Goal: Task Accomplishment & Management: Complete application form

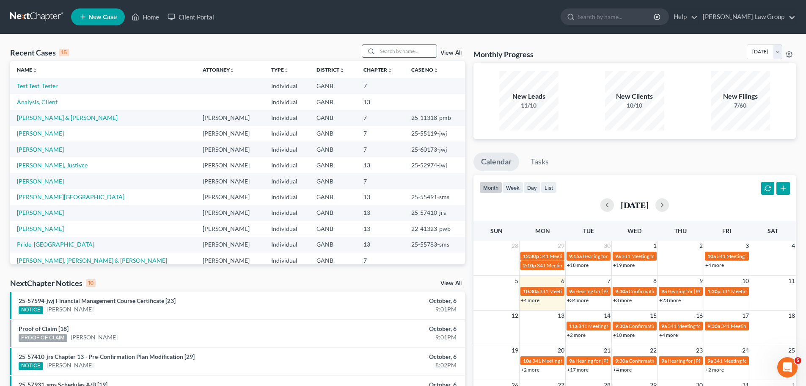
click at [410, 51] on input "search" at bounding box center [406, 51] width 59 height 12
type input "april"
click at [450, 48] on div "april View All" at bounding box center [413, 50] width 103 height 13
click at [450, 51] on link "View All" at bounding box center [451, 53] width 21 height 6
click at [413, 48] on input "april" at bounding box center [406, 51] width 59 height 12
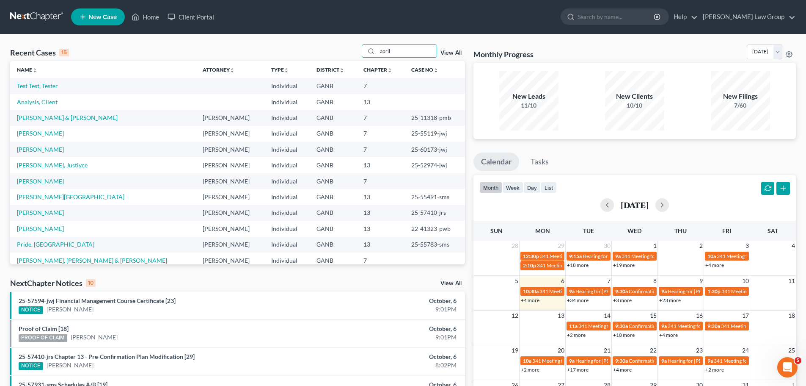
click at [442, 50] on link "View All" at bounding box center [451, 53] width 21 height 6
click at [452, 51] on link "View All" at bounding box center [451, 53] width 21 height 6
click at [156, 15] on link "Home" at bounding box center [145, 16] width 36 height 15
click at [403, 50] on input "april" at bounding box center [406, 51] width 59 height 12
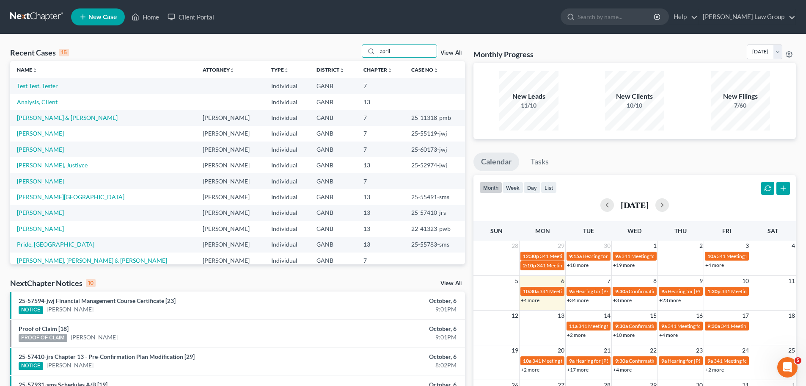
drag, startPoint x: 380, startPoint y: 51, endPoint x: 327, endPoint y: 48, distance: 53.4
click at [327, 48] on div "Recent Cases 15 april View All" at bounding box center [237, 52] width 455 height 17
type input "="
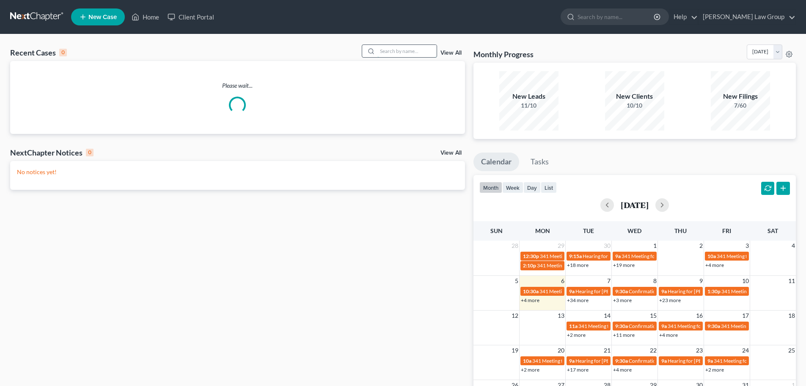
click at [402, 53] on input "search" at bounding box center [406, 51] width 59 height 12
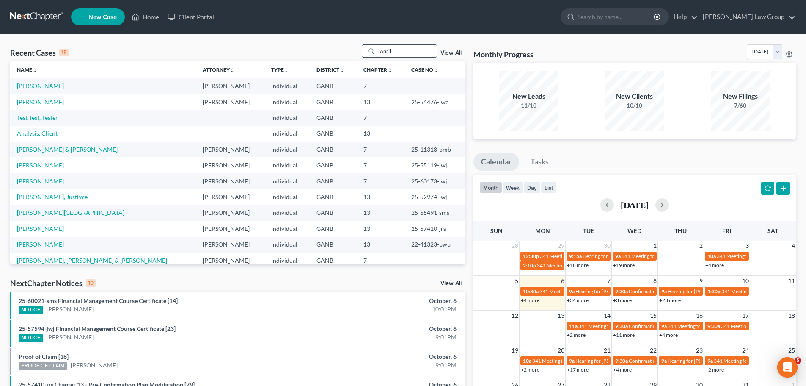
type input "April"
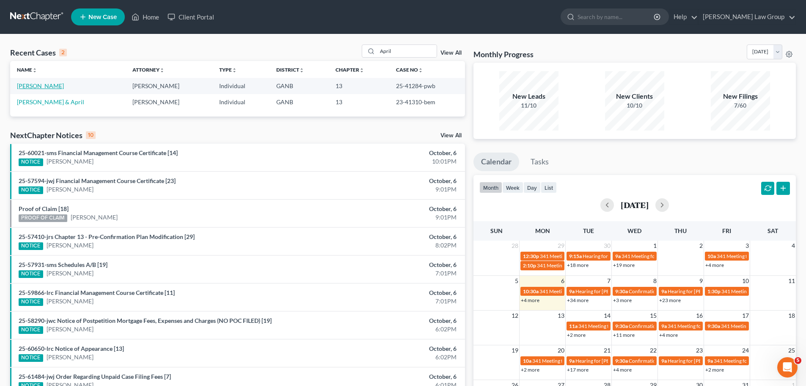
click at [39, 84] on link "[PERSON_NAME]" at bounding box center [40, 85] width 47 height 7
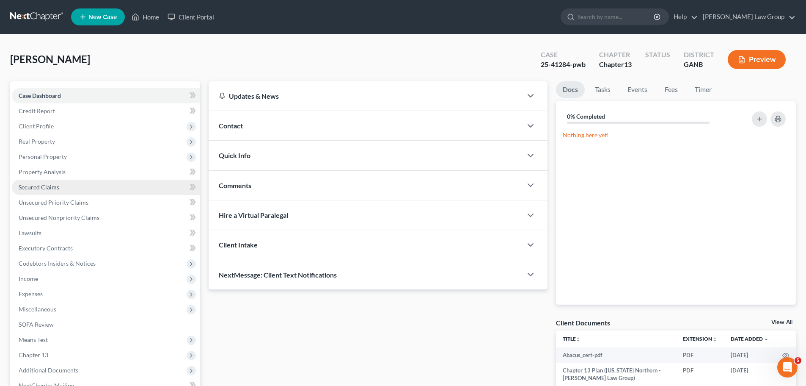
click at [54, 185] on span "Secured Claims" at bounding box center [39, 186] width 41 height 7
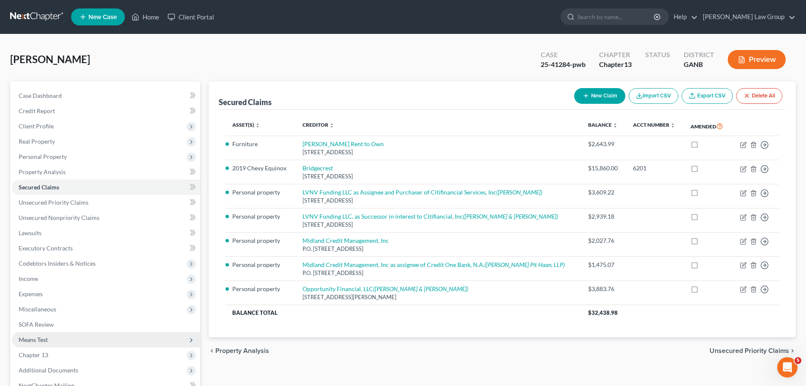
scroll to position [95, 0]
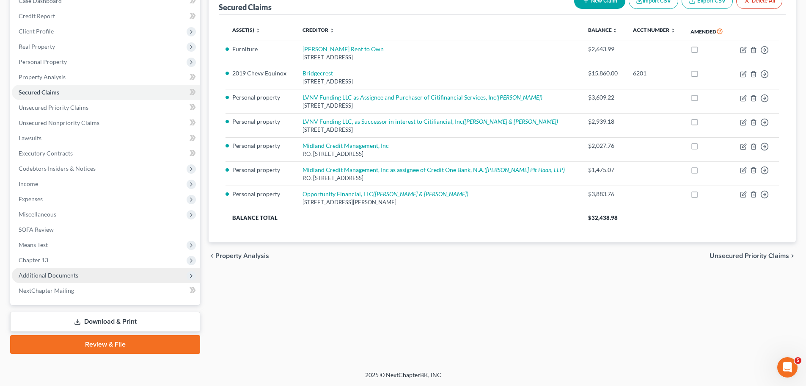
click at [103, 276] on span "Additional Documents" at bounding box center [106, 274] width 188 height 15
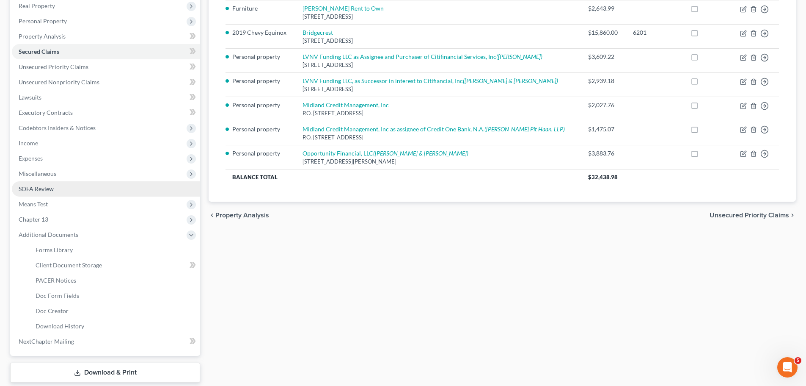
scroll to position [186, 0]
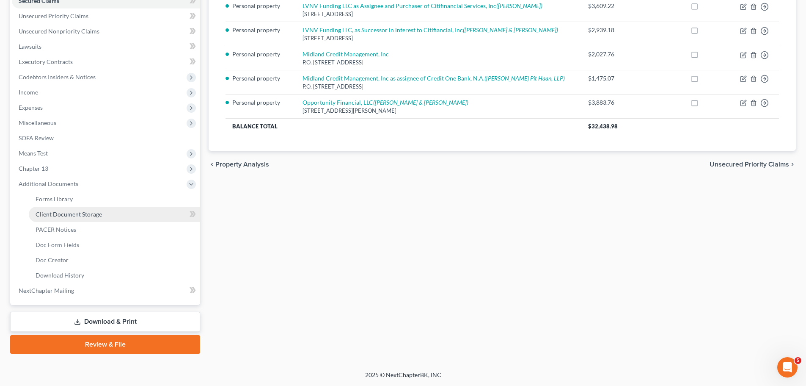
click at [111, 212] on link "Client Document Storage" at bounding box center [114, 214] width 171 height 15
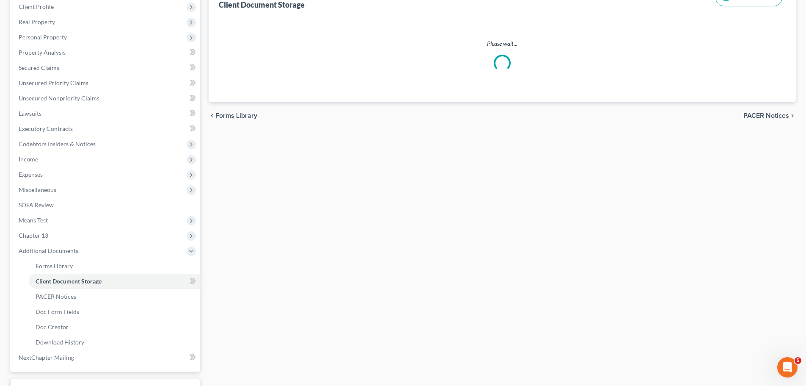
scroll to position [9, 0]
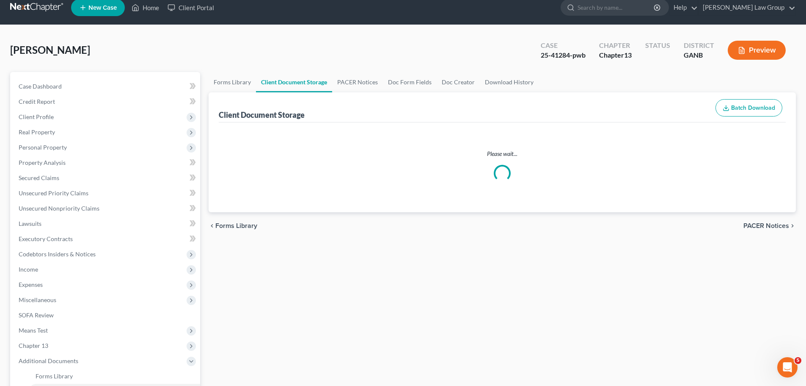
select select "0"
select select "5"
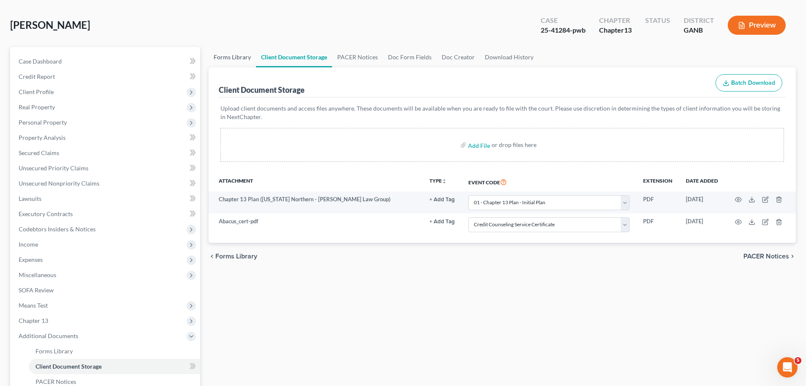
scroll to position [0, 0]
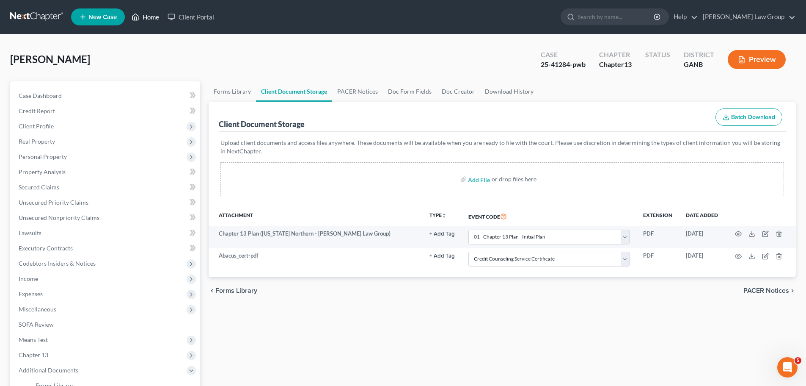
click at [138, 14] on icon at bounding box center [136, 17] width 8 height 10
click at [149, 19] on link "Home" at bounding box center [145, 16] width 36 height 15
click at [159, 20] on link "Home" at bounding box center [145, 16] width 36 height 15
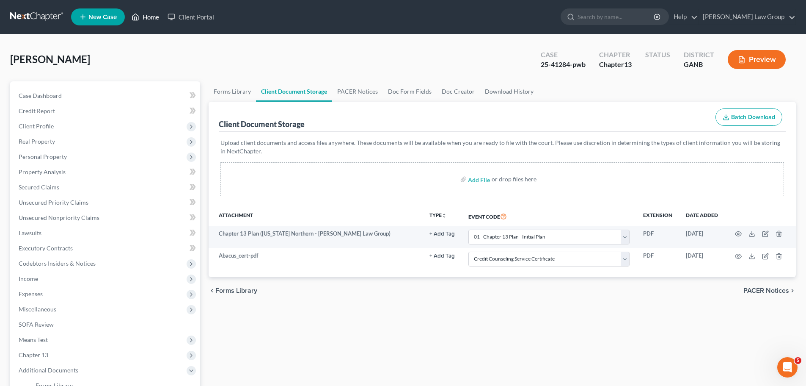
click at [159, 20] on link "Home" at bounding box center [145, 16] width 36 height 15
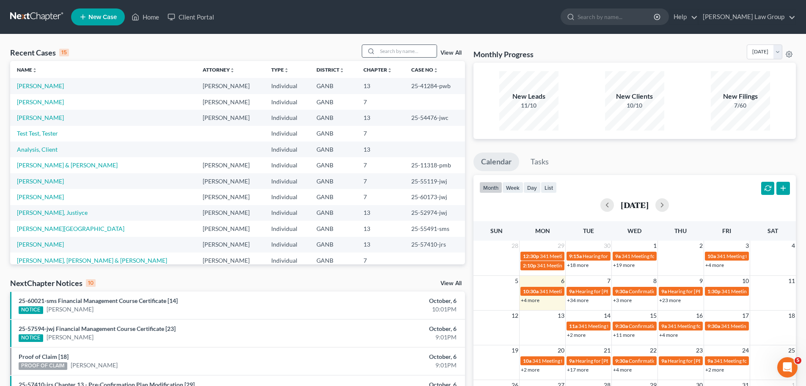
click at [409, 48] on input "search" at bounding box center [406, 51] width 59 height 12
type input "ekpo"
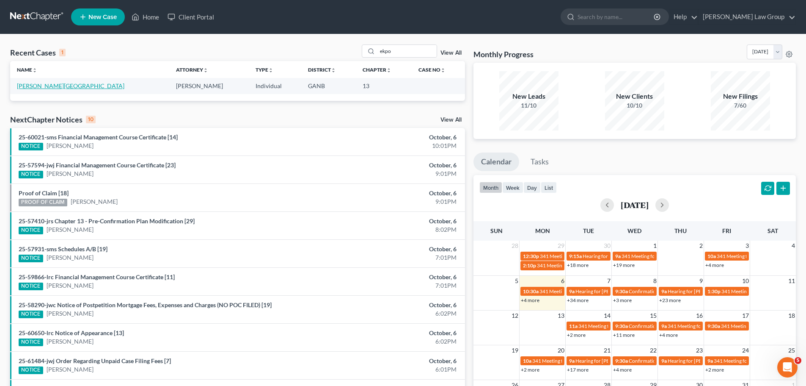
click at [32, 85] on link "[PERSON_NAME][GEOGRAPHIC_DATA]" at bounding box center [70, 85] width 107 height 7
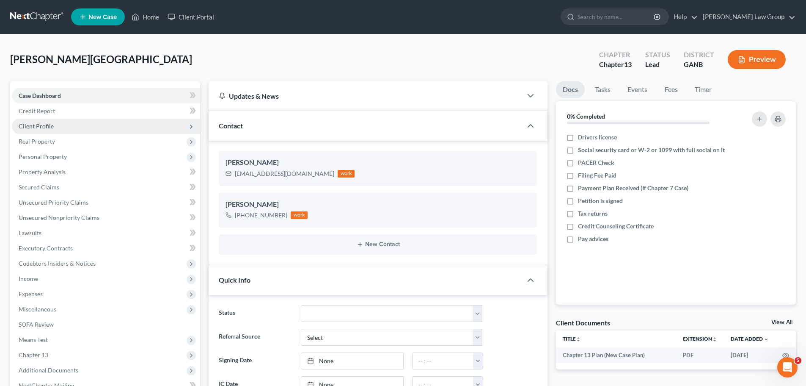
click at [74, 127] on span "Client Profile" at bounding box center [106, 125] width 188 height 15
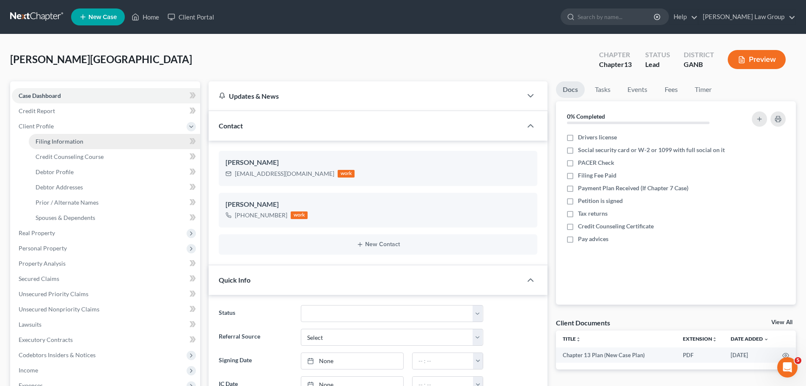
click at [82, 135] on link "Filing Information" at bounding box center [114, 141] width 171 height 15
select select "0"
select select "3"
select select "0"
select select "3"
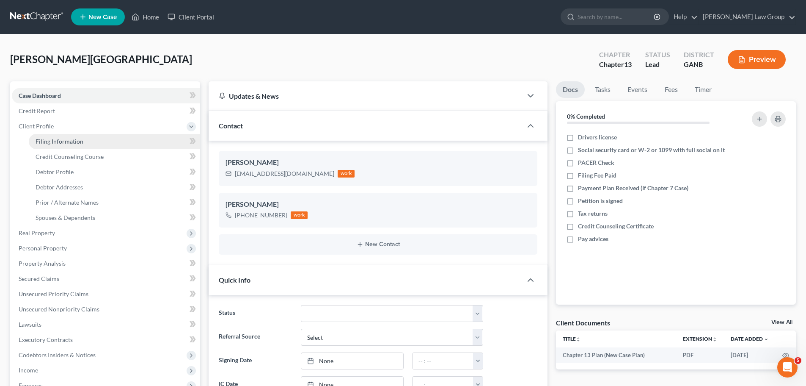
select select "10"
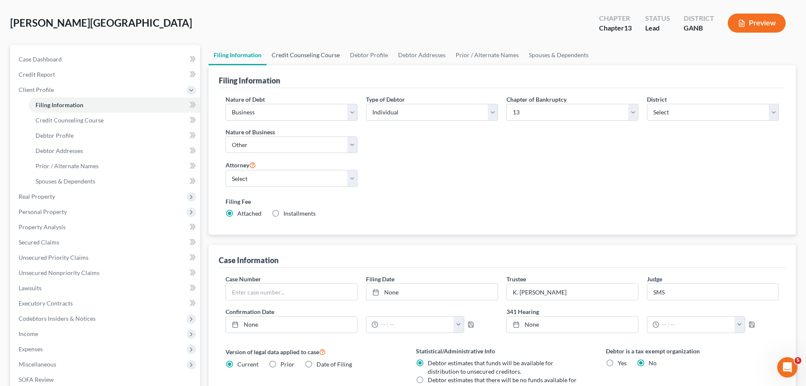
scroll to position [36, 0]
click at [290, 52] on link "Credit Counseling Course" at bounding box center [306, 56] width 78 height 20
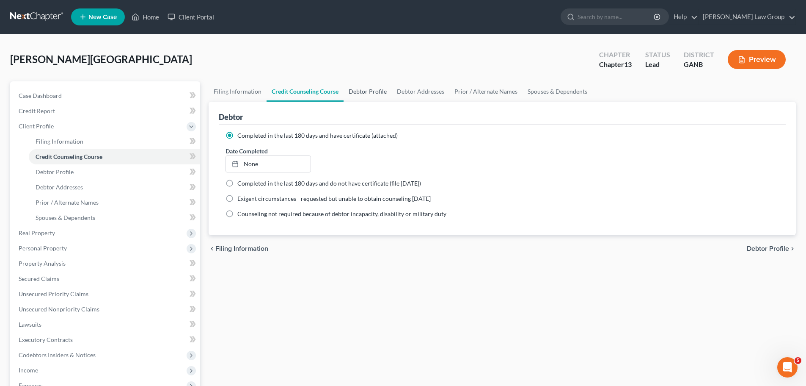
click at [364, 88] on link "Debtor Profile" at bounding box center [368, 91] width 48 height 20
select select "1"
select select "4"
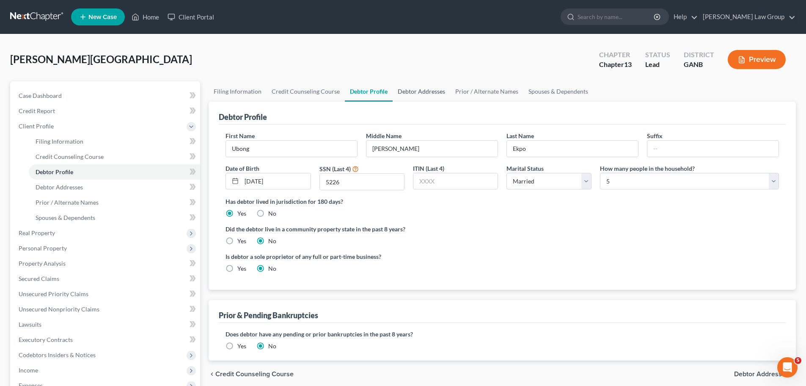
radio input "true"
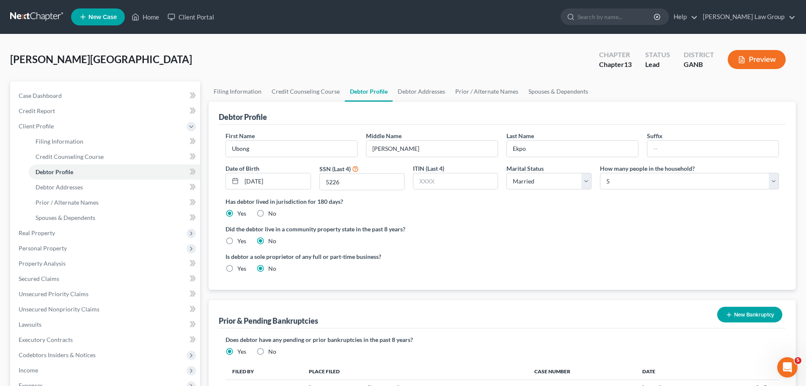
scroll to position [127, 0]
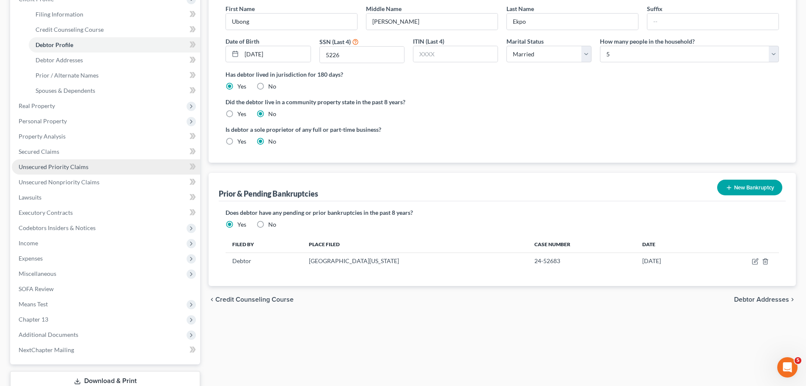
click at [99, 167] on link "Unsecured Priority Claims" at bounding box center [106, 166] width 188 height 15
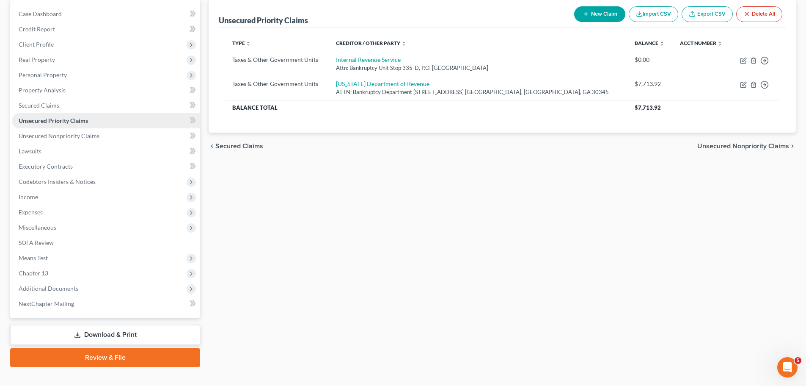
scroll to position [85, 0]
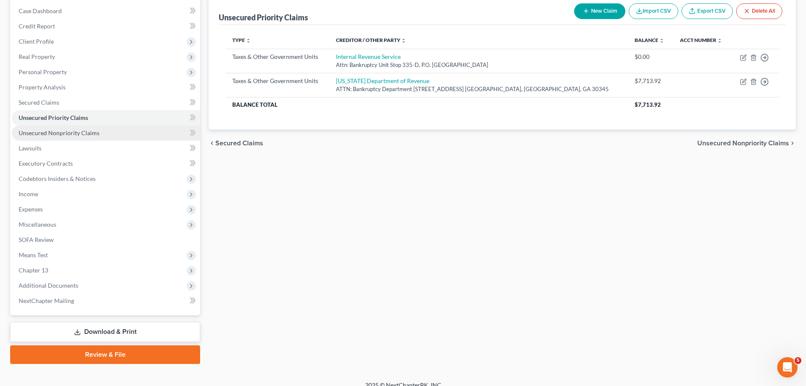
click at [81, 133] on span "Unsecured Nonpriority Claims" at bounding box center [59, 132] width 81 height 7
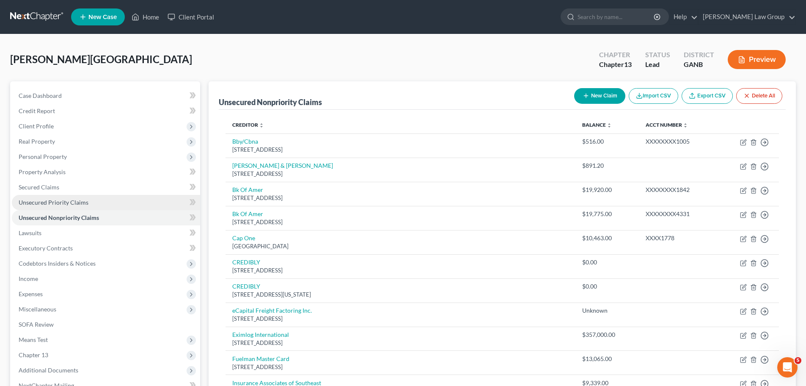
click at [69, 207] on link "Unsecured Priority Claims" at bounding box center [106, 202] width 188 height 15
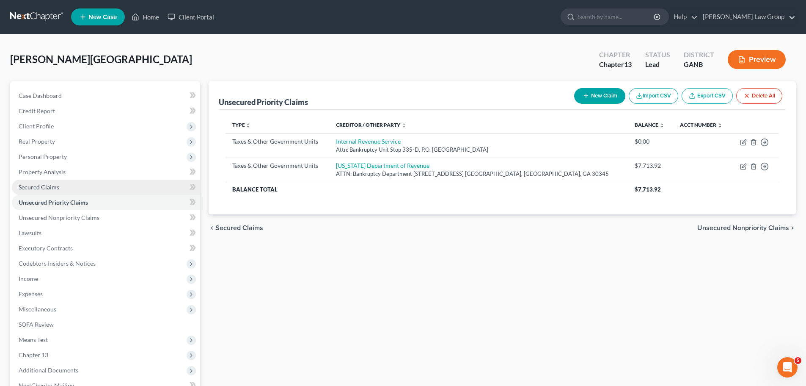
click at [51, 185] on span "Secured Claims" at bounding box center [39, 186] width 41 height 7
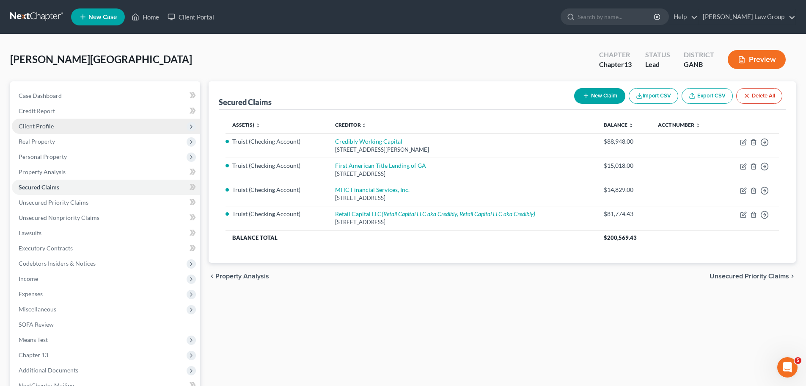
click at [79, 126] on span "Client Profile" at bounding box center [106, 125] width 188 height 15
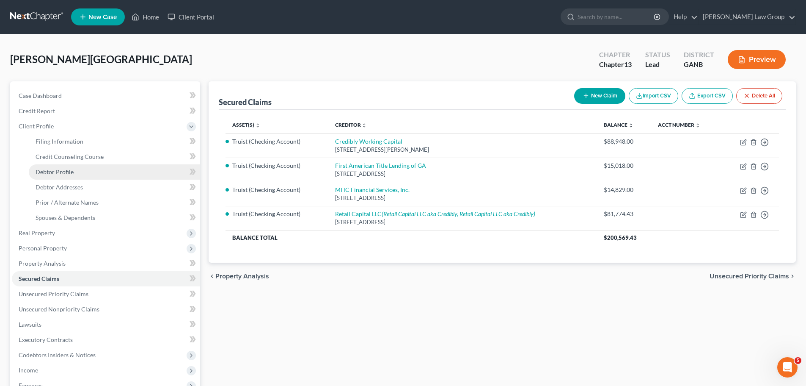
click at [74, 172] on link "Debtor Profile" at bounding box center [114, 171] width 171 height 15
select select "1"
select select "4"
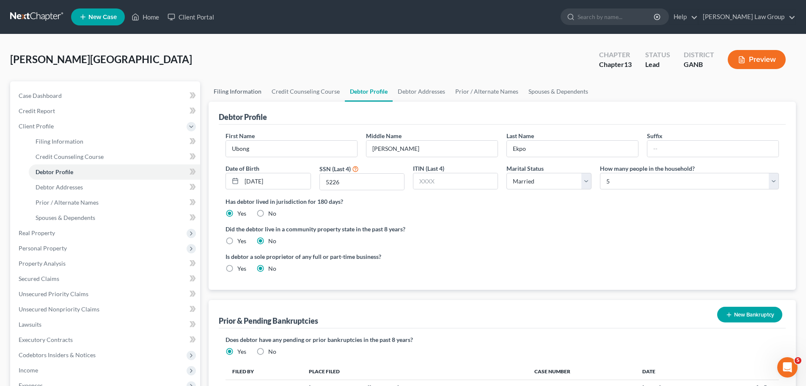
click at [241, 87] on link "Filing Information" at bounding box center [238, 91] width 58 height 20
select select "0"
select select "3"
select select "0"
select select "3"
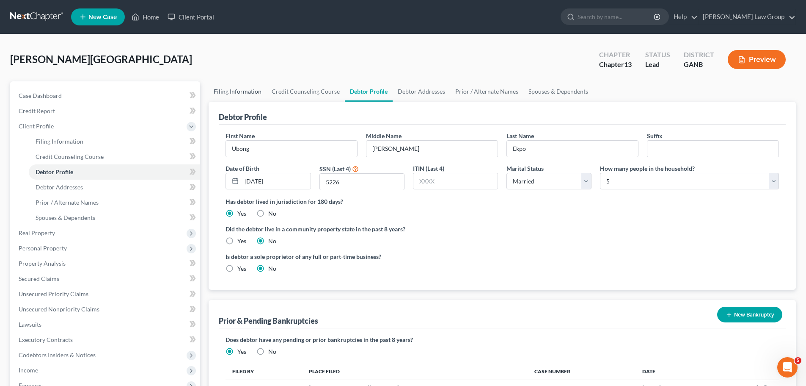
select select "19"
select select "0"
select select "10"
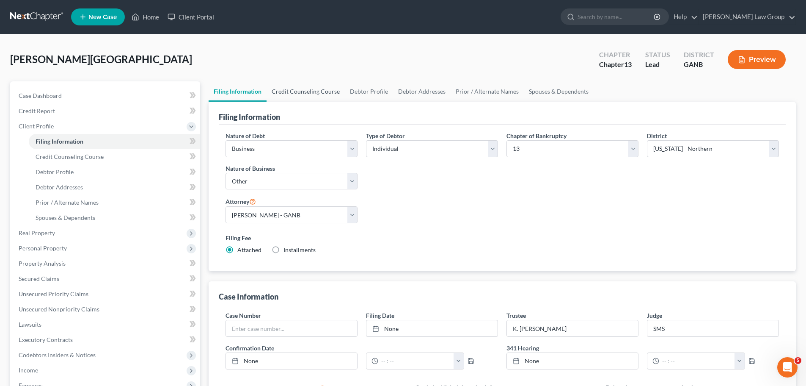
click at [314, 92] on link "Credit Counseling Course" at bounding box center [306, 91] width 78 height 20
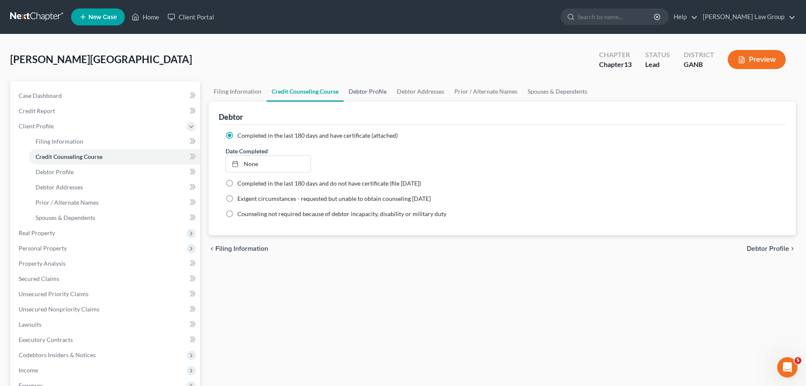
click at [372, 90] on link "Debtor Profile" at bounding box center [368, 91] width 48 height 20
select select "1"
select select "4"
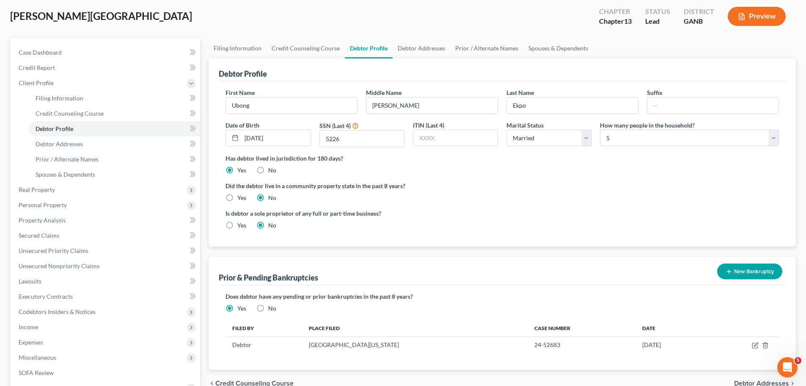
scroll to position [85, 0]
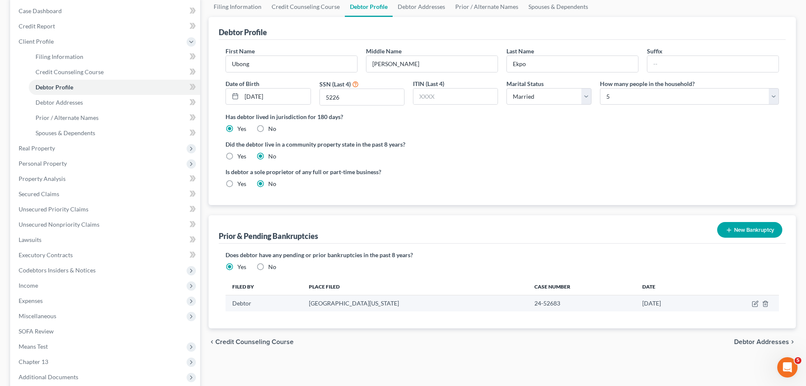
click at [528, 303] on td "24-52683" at bounding box center [582, 303] width 108 height 16
drag, startPoint x: 528, startPoint y: 302, endPoint x: 512, endPoint y: 300, distance: 16.6
click at [528, 300] on td "24-52683" at bounding box center [582, 303] width 108 height 16
copy td "52683"
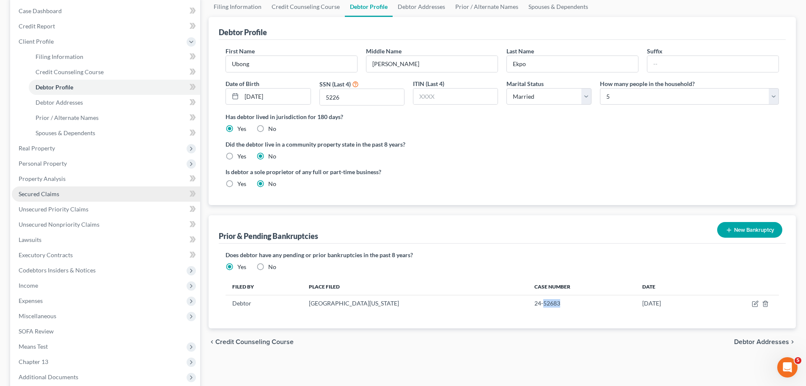
click at [45, 192] on span "Secured Claims" at bounding box center [39, 193] width 41 height 7
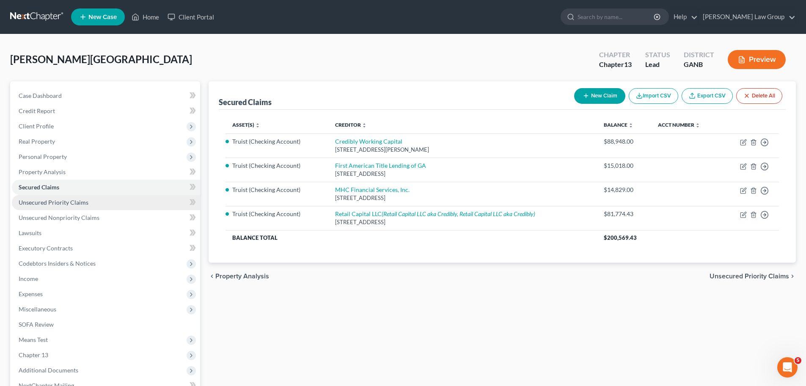
click at [74, 202] on span "Unsecured Priority Claims" at bounding box center [54, 201] width 70 height 7
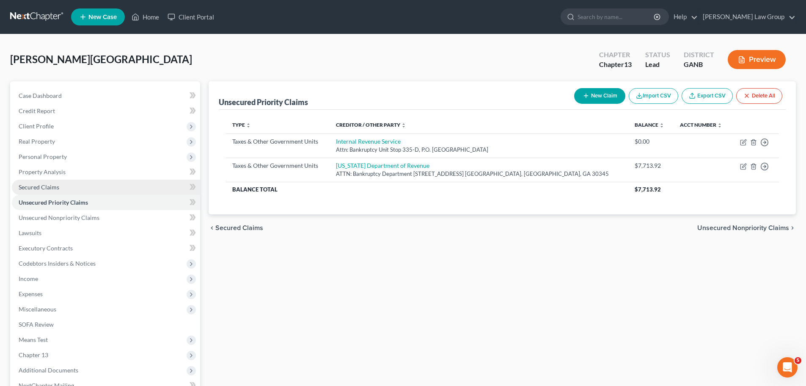
click at [69, 190] on link "Secured Claims" at bounding box center [106, 186] width 188 height 15
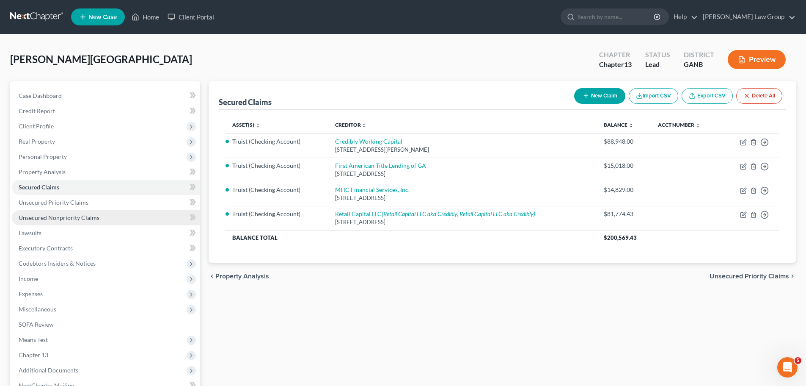
click at [66, 220] on span "Unsecured Nonpriority Claims" at bounding box center [59, 217] width 81 height 7
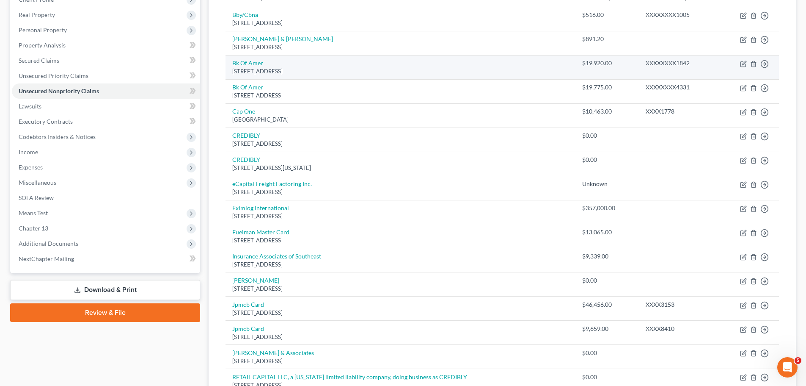
scroll to position [127, 0]
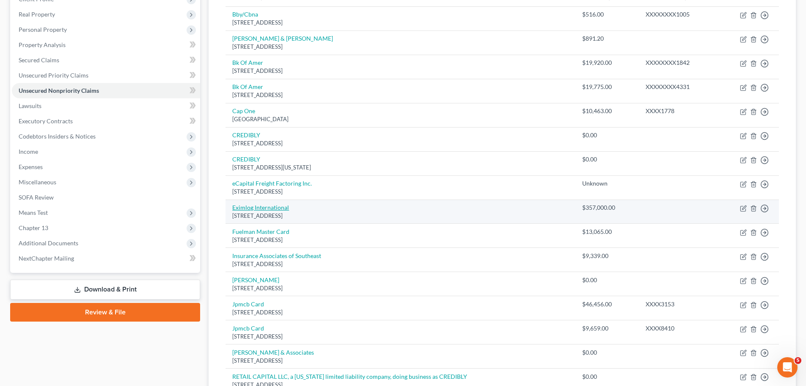
click at [254, 210] on link "Eximlog International" at bounding box center [260, 207] width 57 height 7
select select "10"
select select "0"
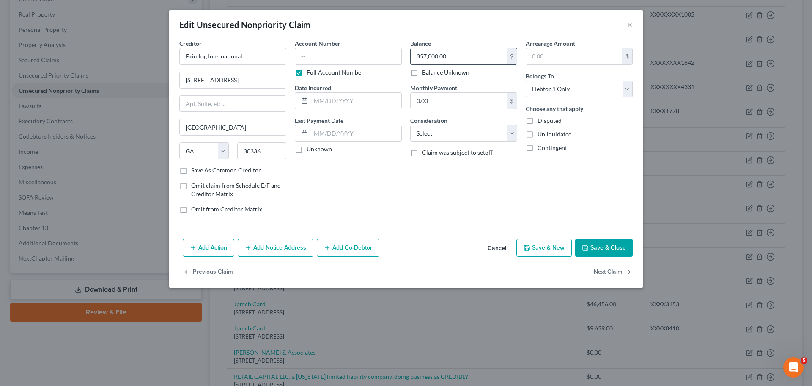
click at [463, 56] on input "357,000.00" at bounding box center [459, 56] width 96 height 16
click at [452, 218] on div "Balance $ Balance Unknown Balance Undetermined $ Balance Unknown Monthly Paymen…" at bounding box center [464, 129] width 116 height 181
click at [599, 247] on button "Save & Close" at bounding box center [605, 248] width 58 height 18
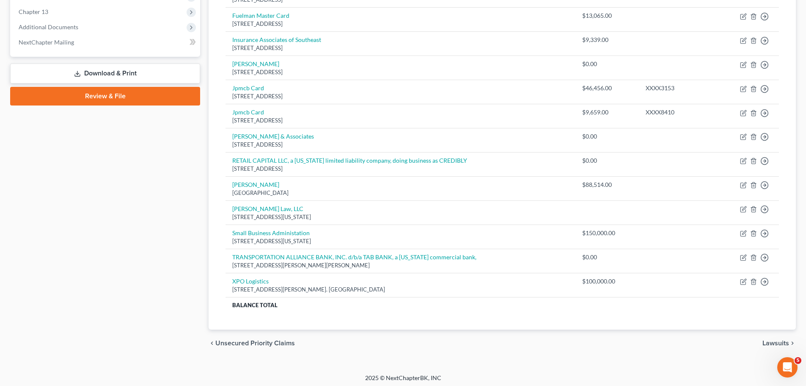
scroll to position [346, 0]
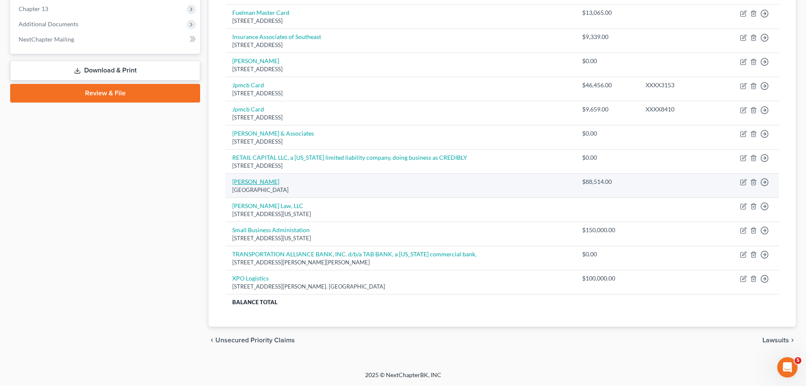
click at [246, 183] on link "[PERSON_NAME]" at bounding box center [255, 181] width 47 height 7
select select "14"
select select "0"
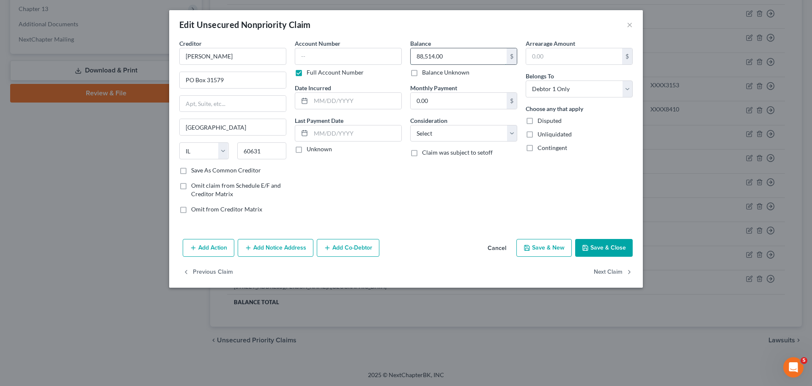
click at [468, 54] on input "88,514.00" at bounding box center [459, 56] width 96 height 16
click at [422, 74] on label "Balance Unknown" at bounding box center [445, 72] width 47 height 8
click at [426, 74] on input "Balance Unknown" at bounding box center [429, 71] width 6 height 6
checkbox input "true"
type input "0.00"
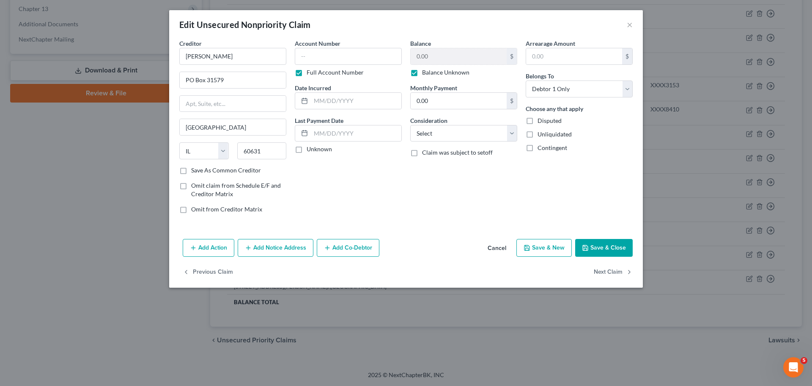
click at [609, 250] on button "Save & Close" at bounding box center [605, 248] width 58 height 18
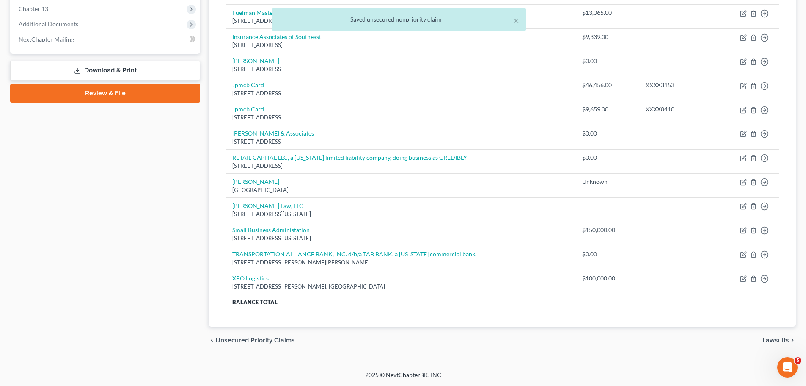
scroll to position [176, 0]
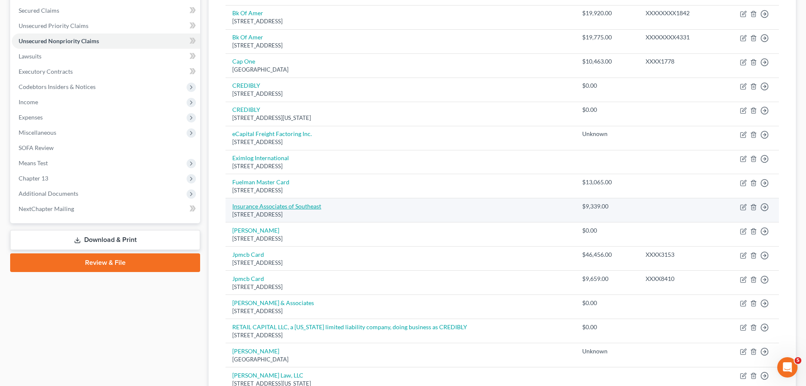
click at [298, 204] on link "Insurance Associates of Southeast" at bounding box center [276, 205] width 89 height 7
select select "10"
select select "0"
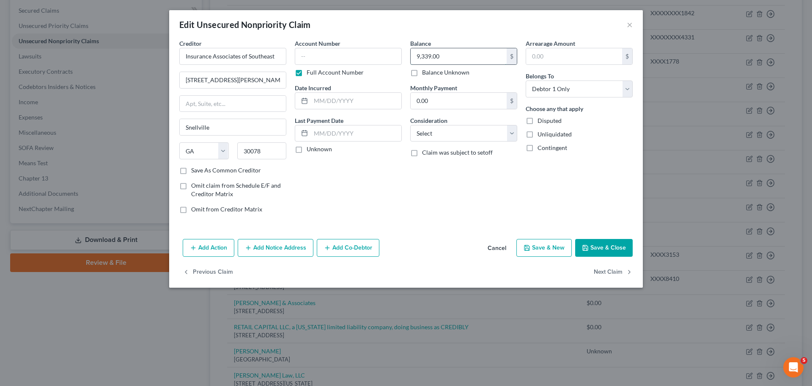
click at [469, 60] on input "9,339.00" at bounding box center [459, 56] width 96 height 16
click at [422, 68] on label "Balance Unknown" at bounding box center [445, 72] width 47 height 8
click at [426, 68] on input "Balance Unknown" at bounding box center [429, 71] width 6 height 6
checkbox input "true"
type input "0.00"
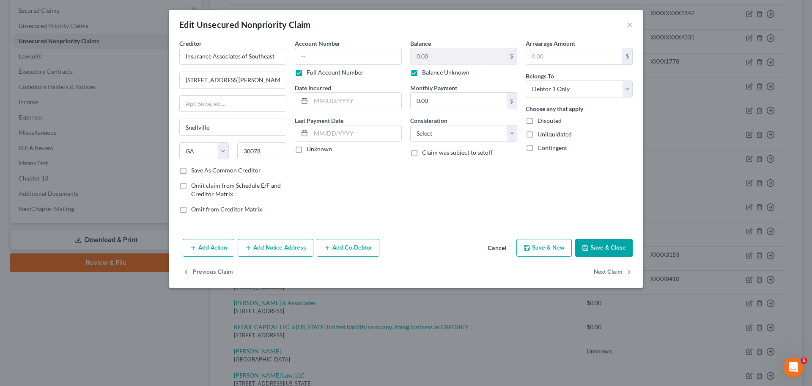
drag, startPoint x: 595, startPoint y: 245, endPoint x: 631, endPoint y: 154, distance: 98.5
click at [595, 245] on button "Save & Close" at bounding box center [605, 248] width 58 height 18
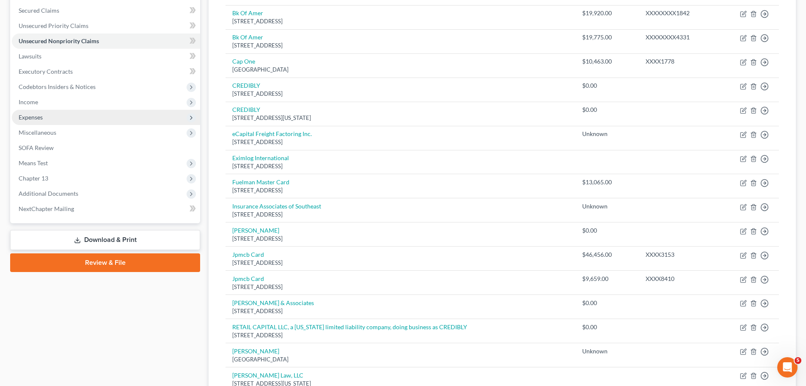
click at [64, 116] on span "Expenses" at bounding box center [106, 117] width 188 height 15
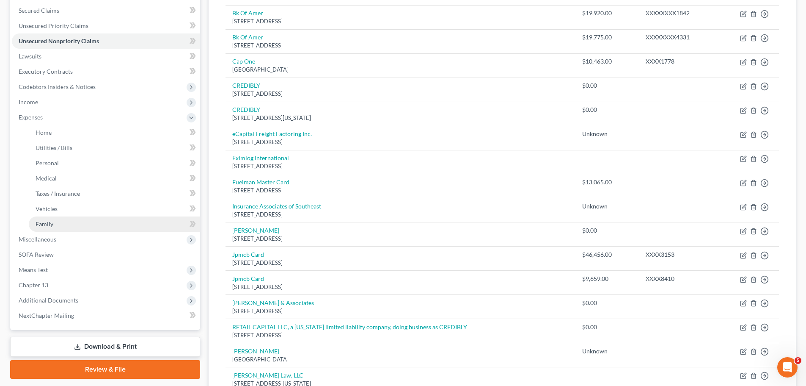
click at [67, 220] on link "Family" at bounding box center [114, 223] width 171 height 15
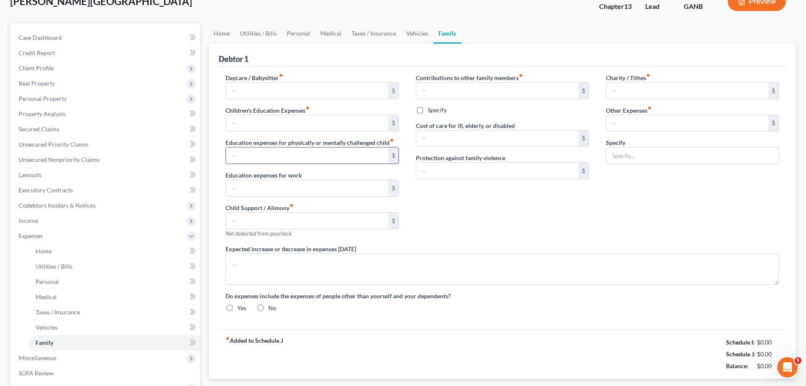
type input "2,600.00"
type input "0.00"
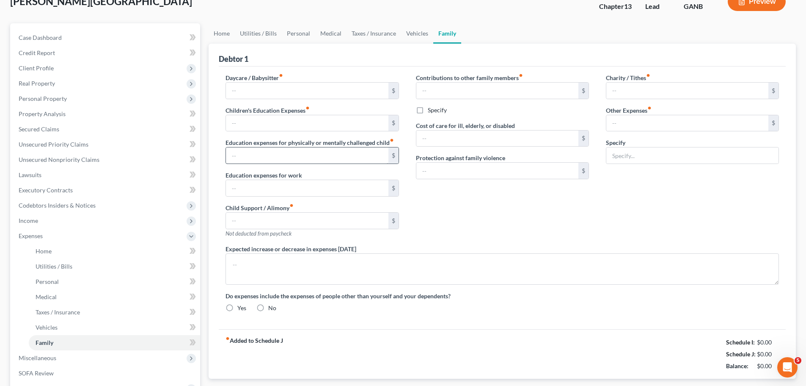
type input "0.00"
type input "3,000.00"
type input "Wife's student loan payment"
radio input "true"
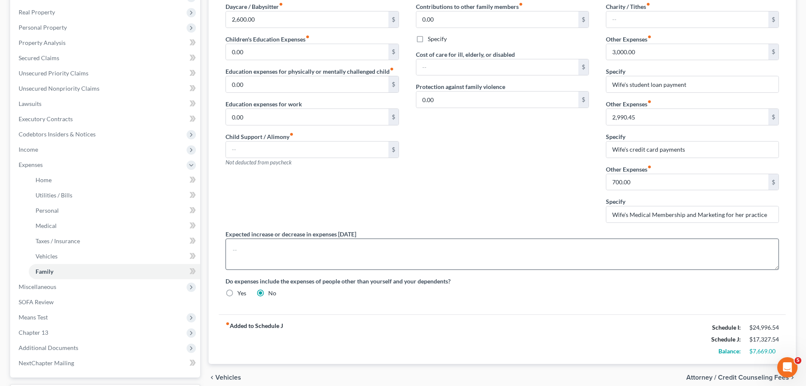
scroll to position [201, 0]
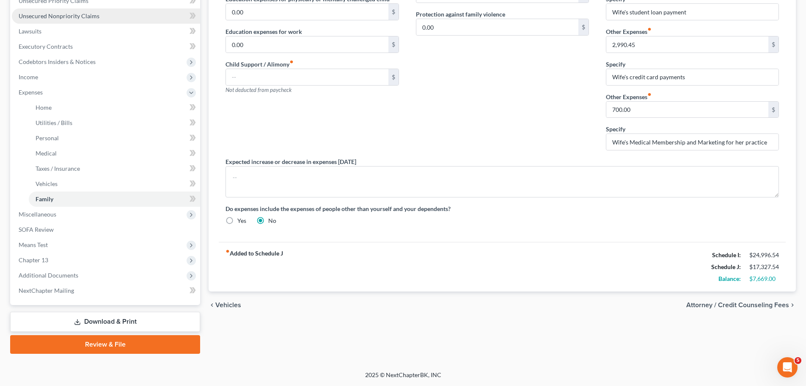
click at [85, 14] on span "Unsecured Nonpriority Claims" at bounding box center [59, 15] width 81 height 7
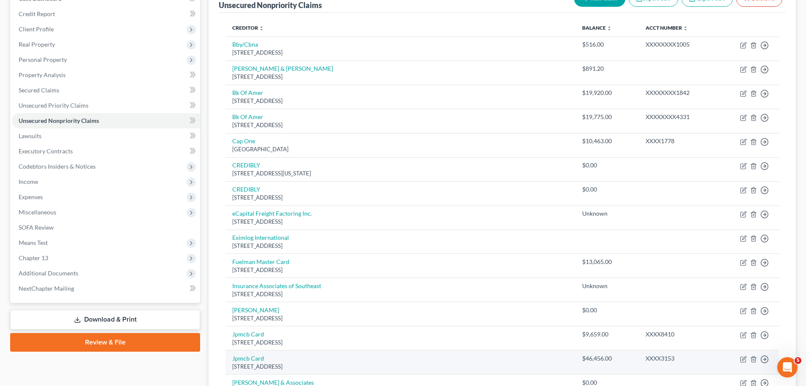
scroll to position [92, 0]
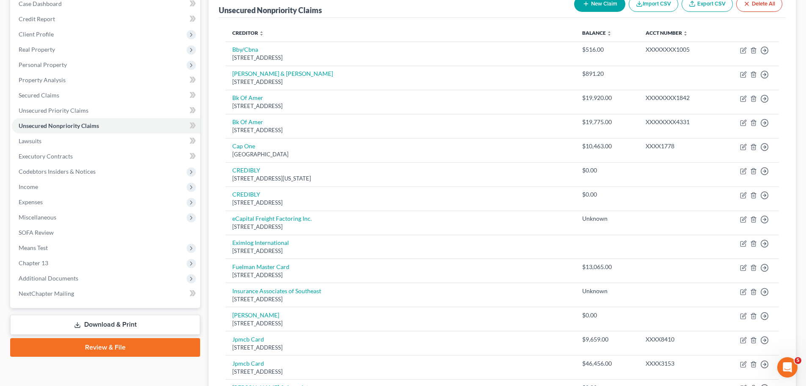
click at [126, 319] on link "Download & Print" at bounding box center [105, 324] width 190 height 20
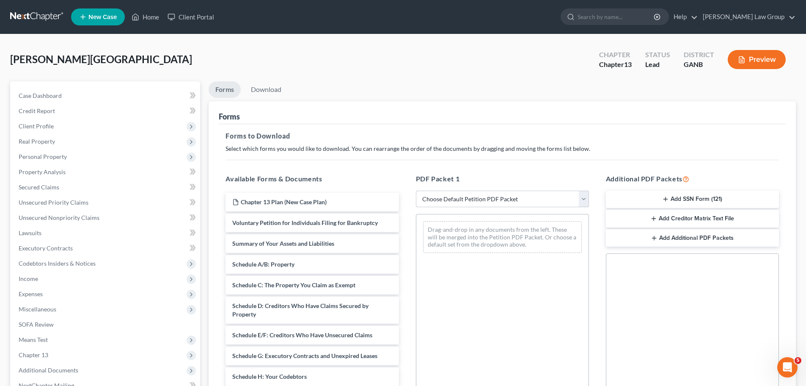
click at [493, 202] on select "Choose Default Petition PDF Packet Complete Bankruptcy Petition (all forms and …" at bounding box center [502, 198] width 173 height 17
select select "0"
click at [416, 190] on select "Choose Default Petition PDF Packet Complete Bankruptcy Petition (all forms and …" at bounding box center [502, 198] width 173 height 17
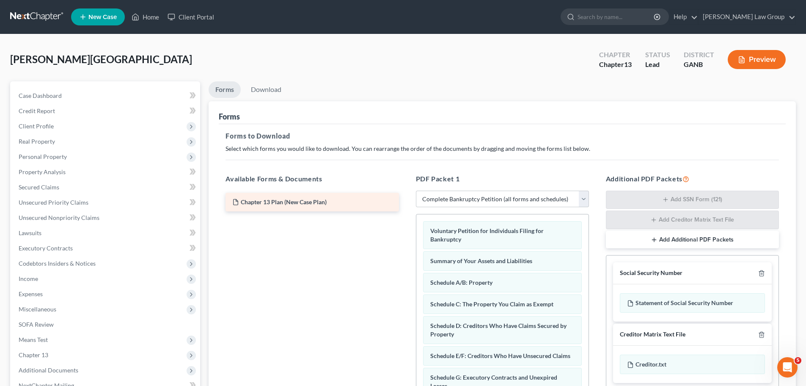
click at [405, 211] on div "Chapter 13 Plan (New Case Plan)" at bounding box center [312, 202] width 187 height 19
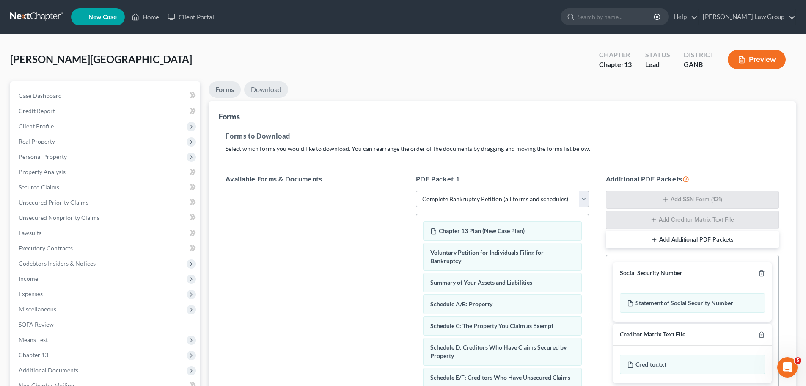
click at [262, 92] on link "Download" at bounding box center [266, 89] width 44 height 17
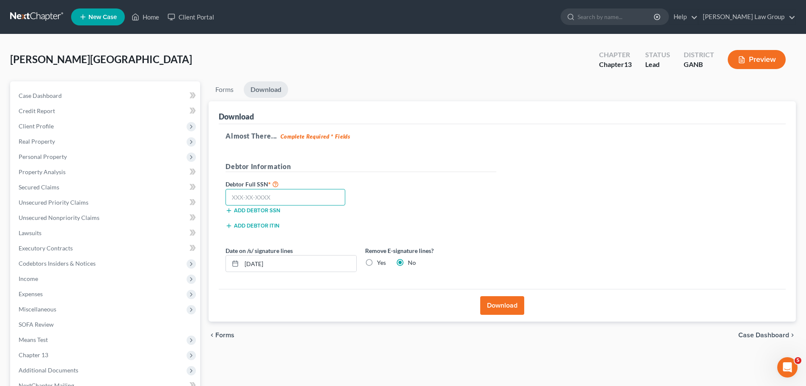
click at [252, 196] on input "text" at bounding box center [286, 197] width 120 height 17
paste input "610-53-5226"
type input "610-53-5226"
click at [504, 300] on button "Download" at bounding box center [502, 305] width 44 height 19
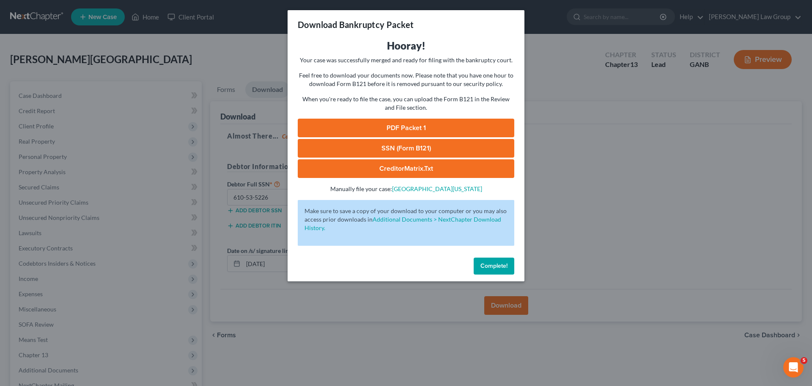
click at [416, 127] on link "PDF Packet 1" at bounding box center [406, 127] width 217 height 19
click at [492, 266] on span "Complete!" at bounding box center [494, 265] width 27 height 7
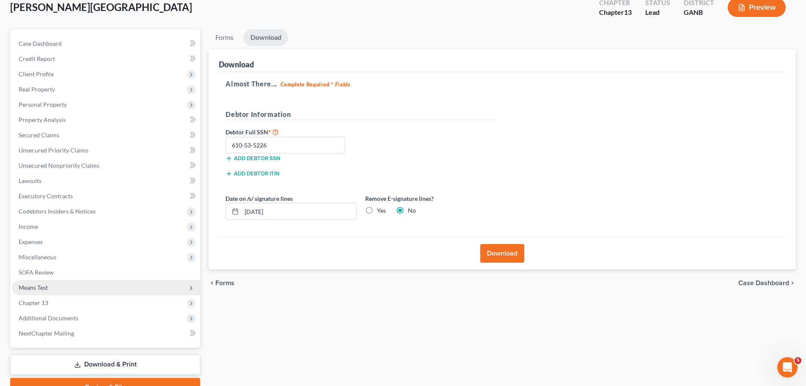
scroll to position [95, 0]
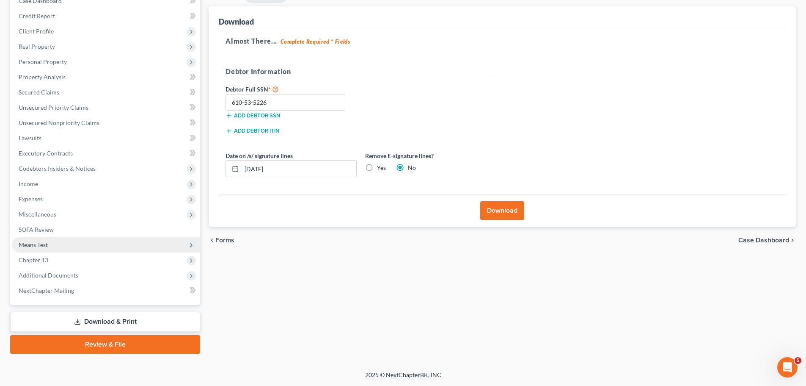
click at [66, 248] on span "Means Test" at bounding box center [106, 244] width 188 height 15
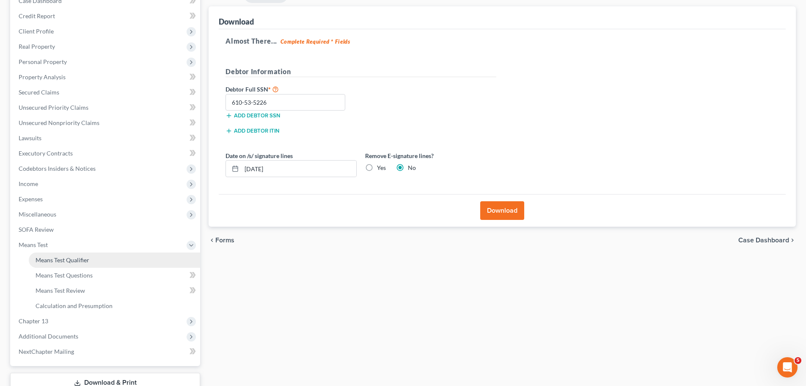
click at [93, 256] on link "Means Test Qualifier" at bounding box center [114, 259] width 171 height 15
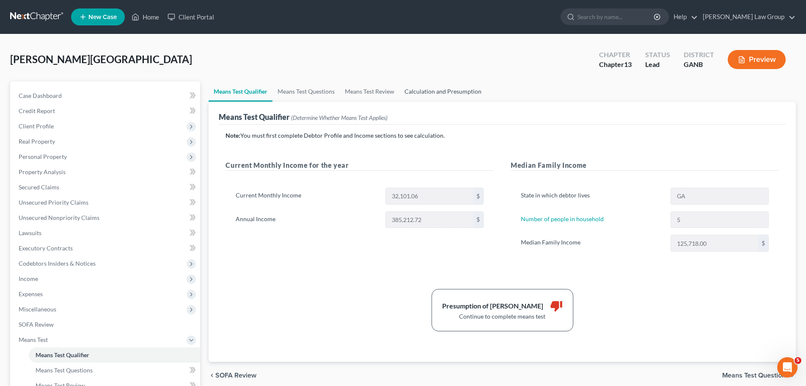
click at [460, 89] on link "Calculation and Presumption" at bounding box center [442, 91] width 87 height 20
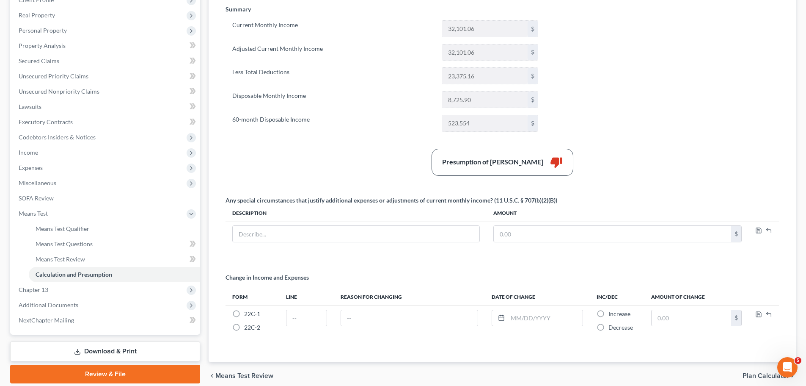
scroll to position [127, 0]
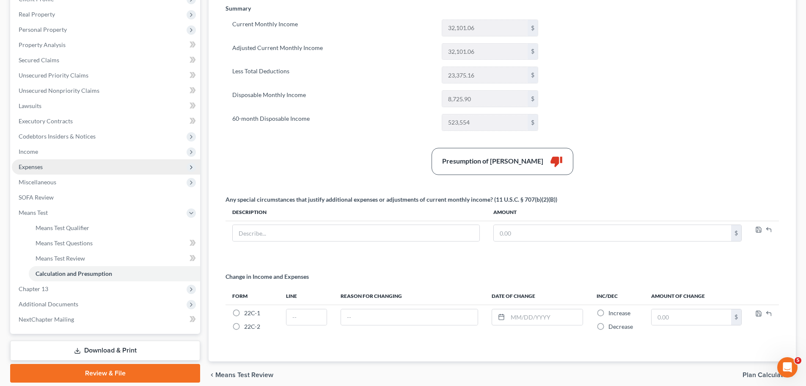
click at [66, 171] on span "Expenses" at bounding box center [106, 166] width 188 height 15
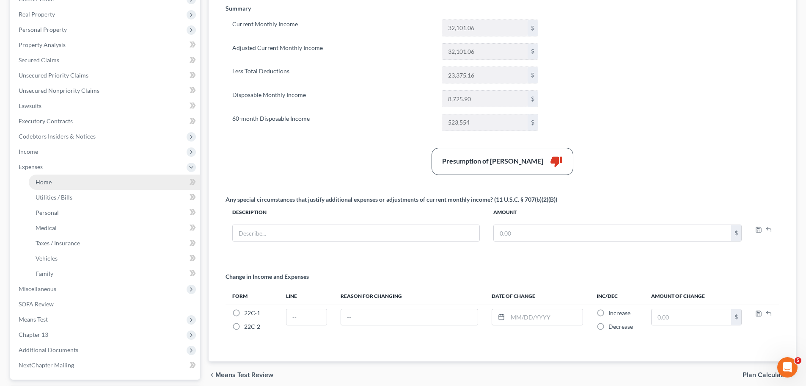
click at [77, 176] on link "Home" at bounding box center [114, 181] width 171 height 15
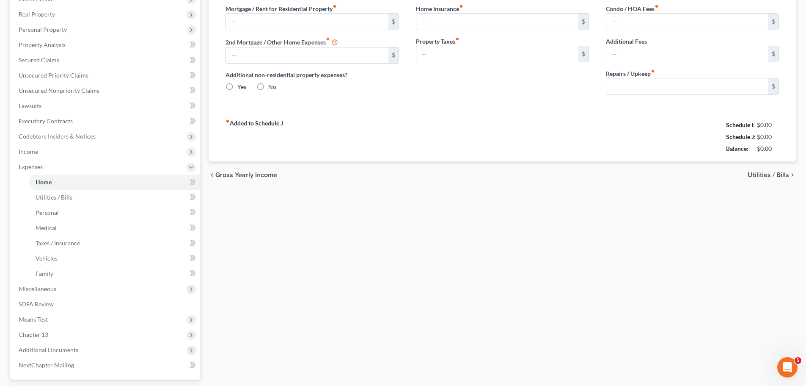
scroll to position [3, 0]
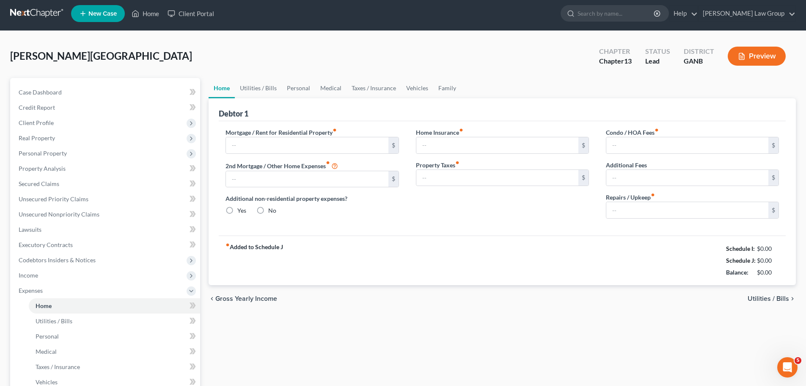
type input "2,900.00"
radio input "true"
type input "0.00"
type input "50.00"
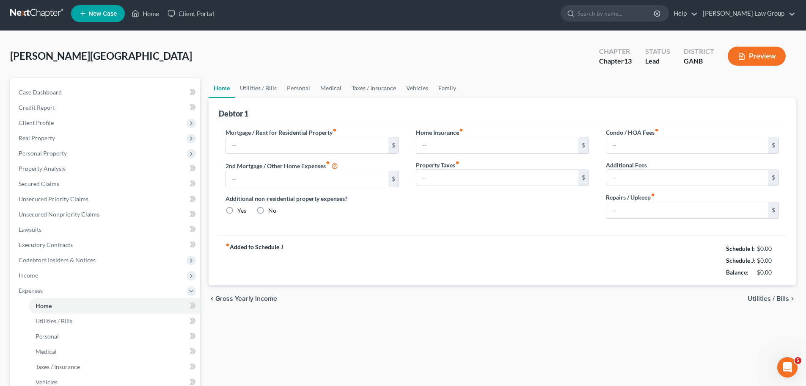
type input "0.00"
type input "10.00"
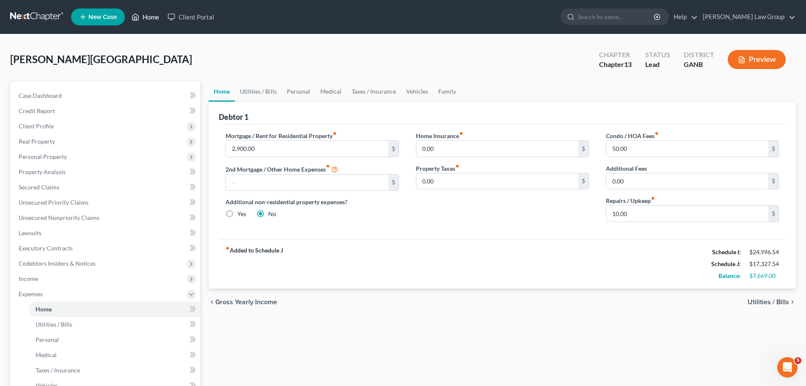
click at [147, 14] on link "Home" at bounding box center [145, 16] width 36 height 15
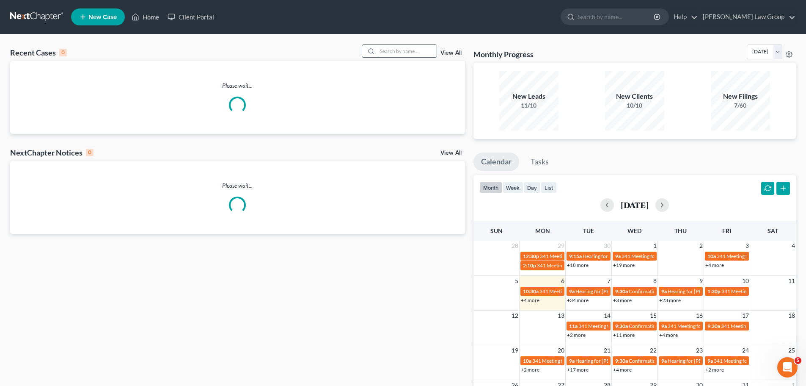
click at [412, 47] on input "search" at bounding box center [406, 51] width 59 height 12
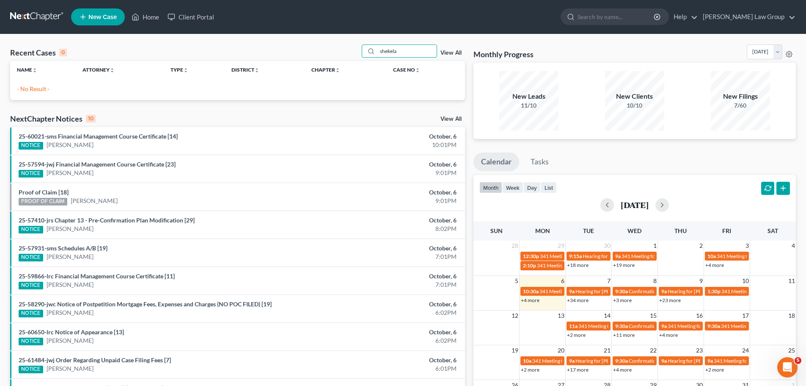
drag, startPoint x: 411, startPoint y: 55, endPoint x: 326, endPoint y: 49, distance: 85.7
click at [326, 49] on div "Recent Cases 0 shekela View All" at bounding box center [237, 52] width 455 height 17
type input "[PERSON_NAME]"
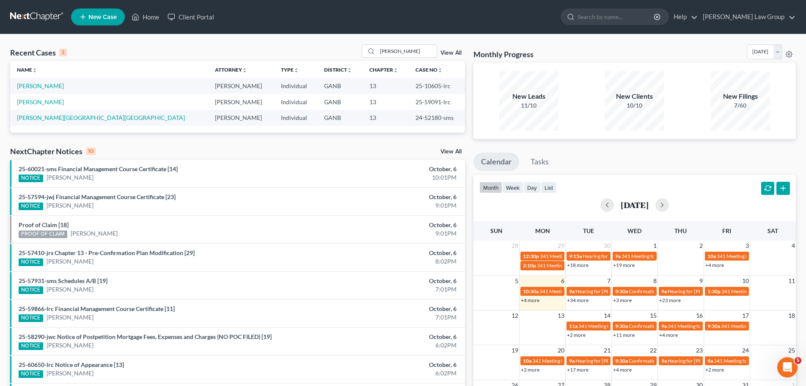
click at [444, 50] on div "[PERSON_NAME] View All" at bounding box center [413, 50] width 103 height 13
click at [457, 55] on link "View All" at bounding box center [451, 53] width 21 height 6
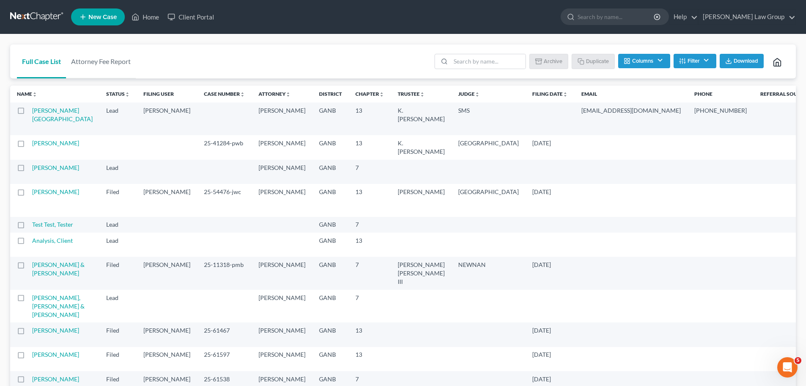
click at [87, 14] on link "New Case" at bounding box center [98, 16] width 54 height 17
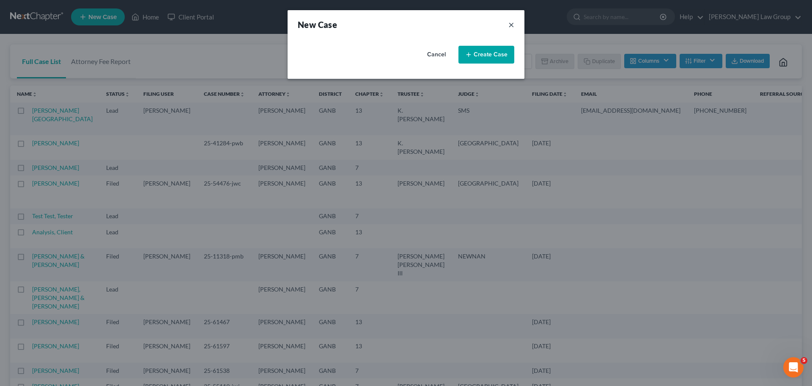
select select "19"
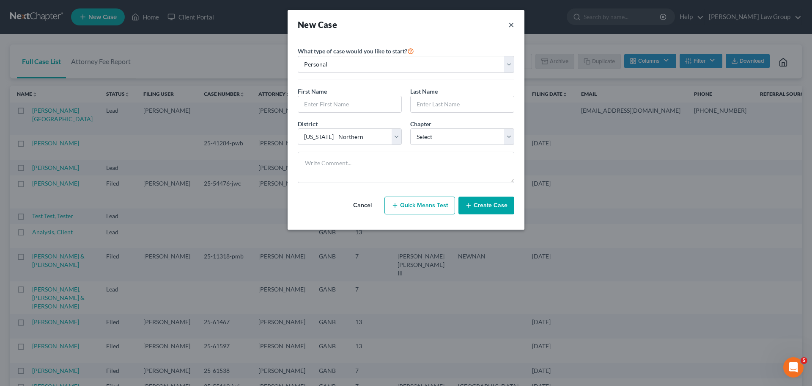
click at [513, 27] on button "×" at bounding box center [512, 25] width 6 height 12
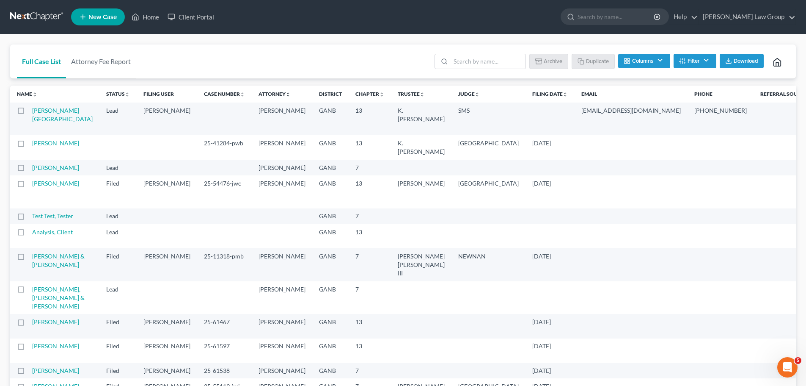
click at [103, 22] on link "New Case" at bounding box center [98, 16] width 54 height 17
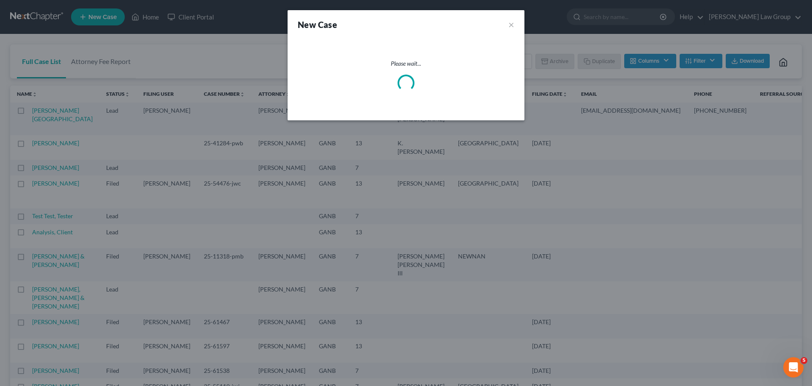
select select "19"
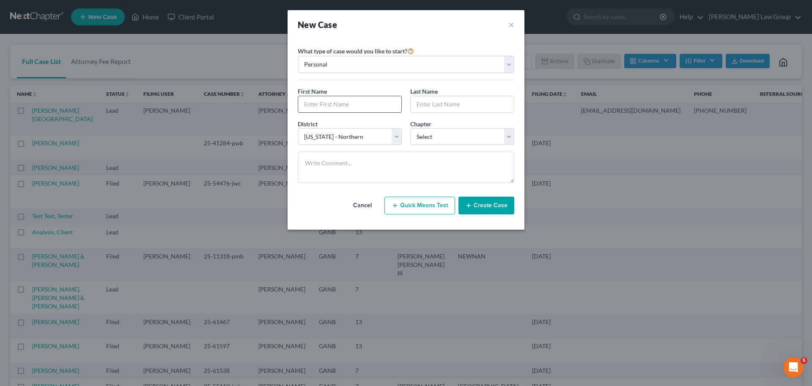
click at [333, 100] on input "text" at bounding box center [349, 104] width 103 height 16
type input "[PERSON_NAME]"
click at [415, 143] on select "Select 7 11 12 13" at bounding box center [462, 136] width 104 height 17
select select "3"
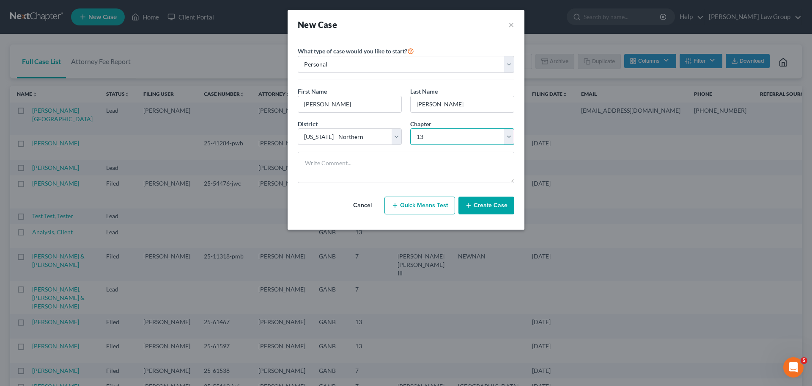
click at [410, 128] on select "Select 7 11 12 13" at bounding box center [462, 136] width 104 height 17
click at [487, 206] on button "Create Case" at bounding box center [487, 205] width 56 height 18
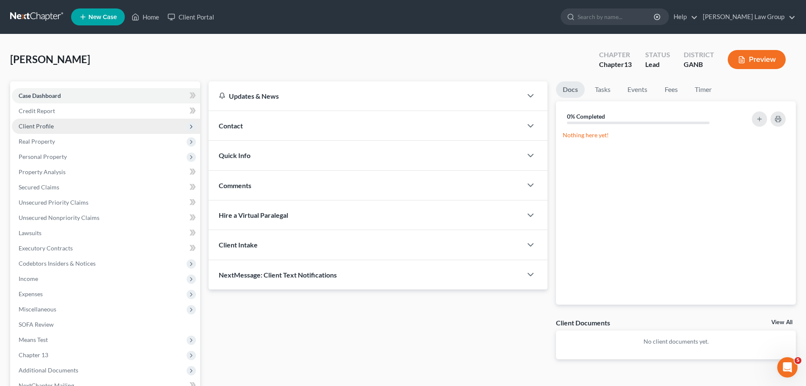
click at [79, 123] on span "Client Profile" at bounding box center [106, 125] width 188 height 15
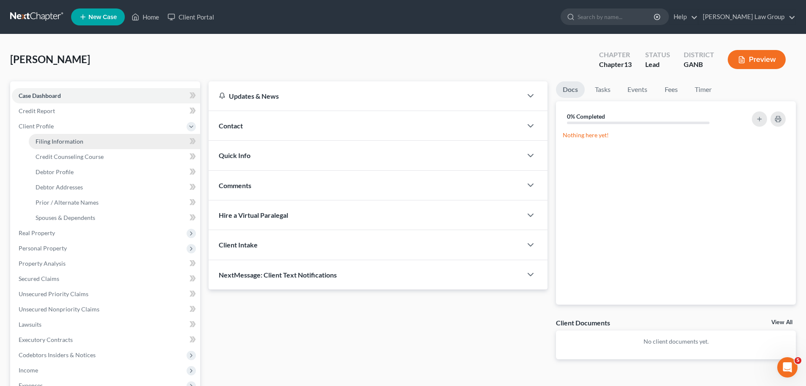
click at [90, 144] on link "Filing Information" at bounding box center [114, 141] width 171 height 15
select select "1"
select select "0"
select select "3"
select select "19"
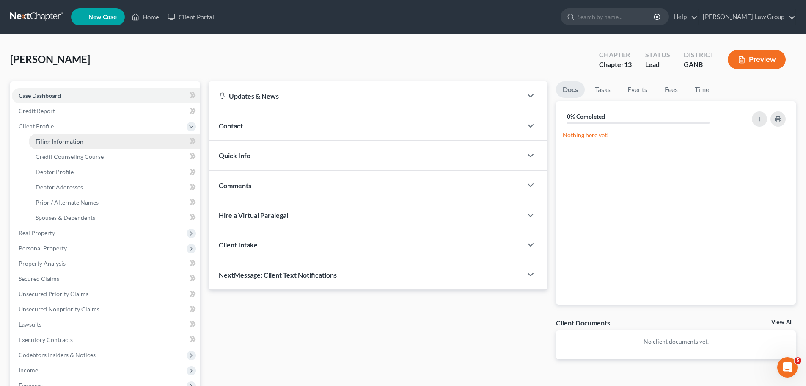
select select "10"
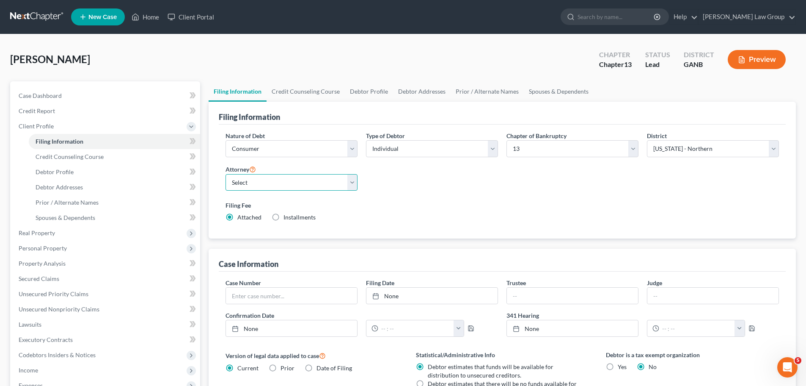
click at [295, 184] on select "Select [PERSON_NAME] - GANB [PERSON_NAME] - GANB [PERSON_NAME] - GANB [PERSON_N…" at bounding box center [292, 182] width 132 height 17
select select "0"
click at [226, 174] on select "Select [PERSON_NAME] - GANB [PERSON_NAME] - GANB [PERSON_NAME] - GANB [PERSON_N…" at bounding box center [292, 182] width 132 height 17
click at [306, 92] on link "Credit Counseling Course" at bounding box center [306, 91] width 78 height 20
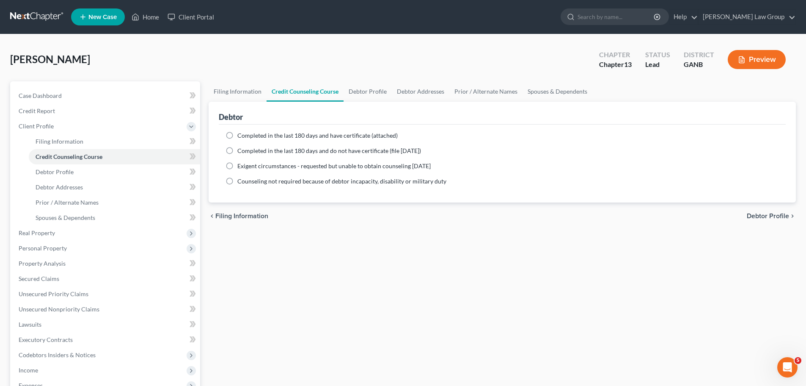
click at [237, 136] on label "Completed in the last 180 days and have certificate (attached)" at bounding box center [317, 135] width 160 height 8
click at [241, 136] on input "Completed in the last 180 days and have certificate (attached)" at bounding box center [244, 134] width 6 height 6
radio input "true"
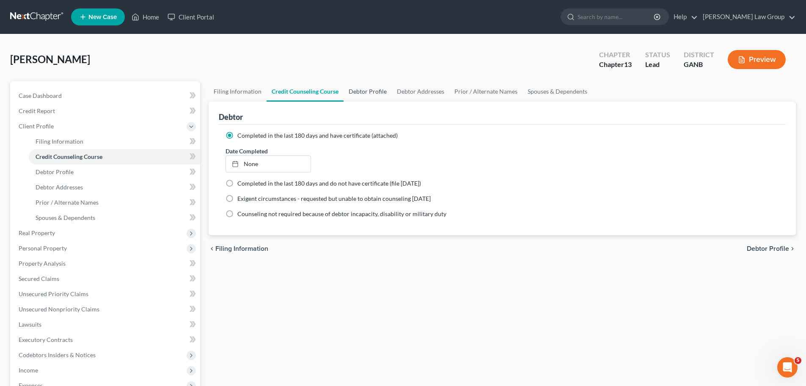
click at [357, 99] on link "Debtor Profile" at bounding box center [368, 91] width 48 height 20
select select "0"
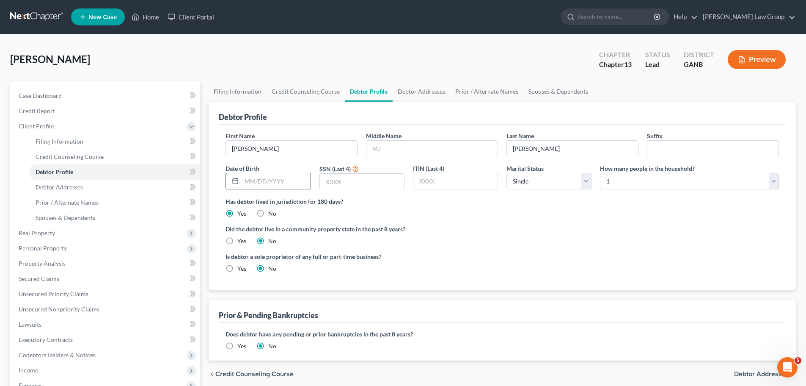
click at [295, 188] on input "text" at bounding box center [276, 181] width 69 height 16
paste input "[DATE]"
type input "[DATE]"
click at [365, 182] on input "text" at bounding box center [362, 181] width 84 height 16
type input "5710"
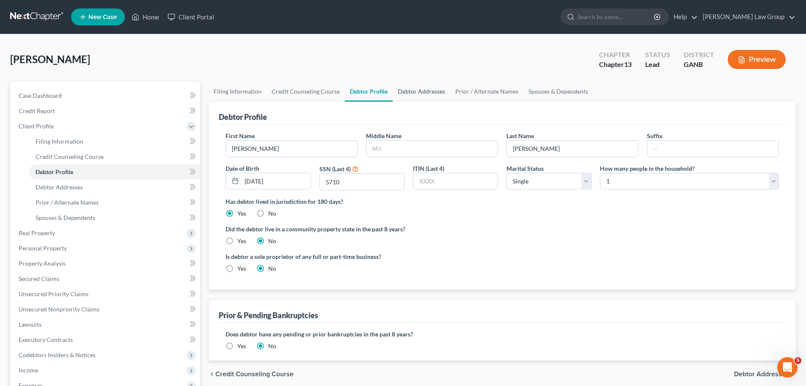
click at [426, 86] on link "Debtor Addresses" at bounding box center [422, 91] width 58 height 20
select select "0"
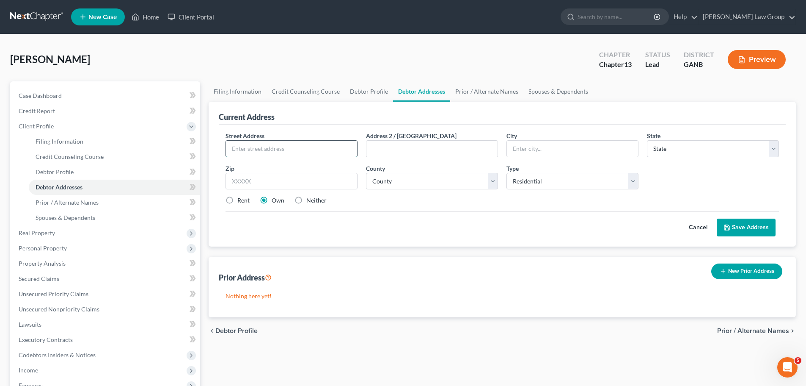
click at [284, 145] on input "text" at bounding box center [291, 148] width 131 height 16
paste input "10494 [PERSON_NAME]"
click at [289, 144] on input "10494 [PERSON_NAME]" at bounding box center [291, 148] width 131 height 16
click at [255, 148] on input "10494 [PERSON_NAME]" at bounding box center [291, 148] width 131 height 16
type input "[STREET_ADDRESS][PERSON_NAME]"
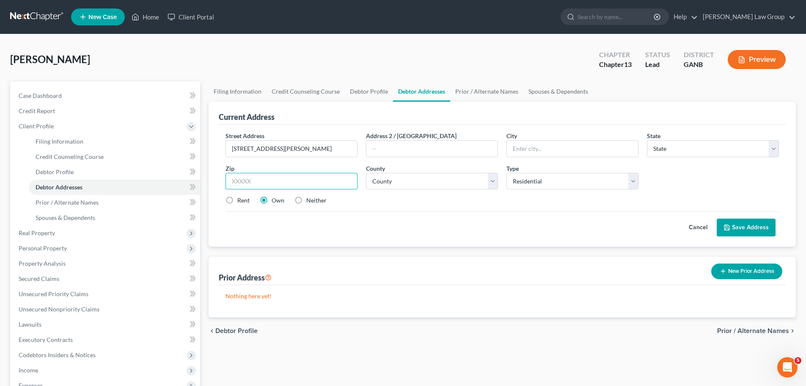
click at [261, 183] on input "text" at bounding box center [292, 181] width 132 height 17
paste input "30097"
type input "30097"
type input "Duluth"
select select "10"
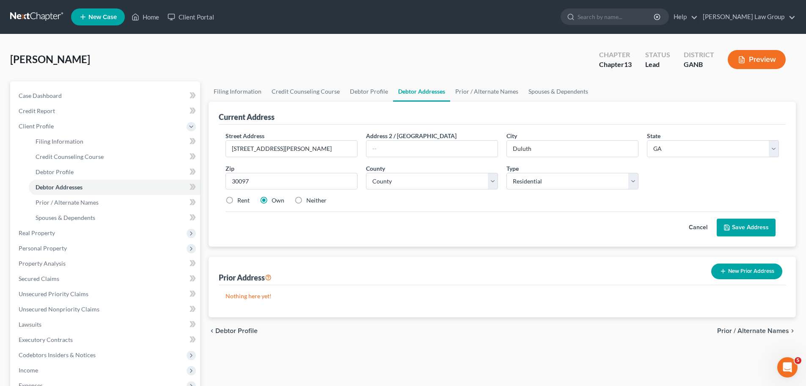
click at [378, 220] on div "Cancel Save Address" at bounding box center [503, 223] width 554 height 25
click at [237, 201] on label "Rent" at bounding box center [243, 200] width 12 height 8
click at [241, 201] on input "Rent" at bounding box center [244, 199] width 6 height 6
radio input "true"
click at [410, 184] on select "County [GEOGRAPHIC_DATA] [GEOGRAPHIC_DATA] [GEOGRAPHIC_DATA] [GEOGRAPHIC_DATA] …" at bounding box center [432, 181] width 132 height 17
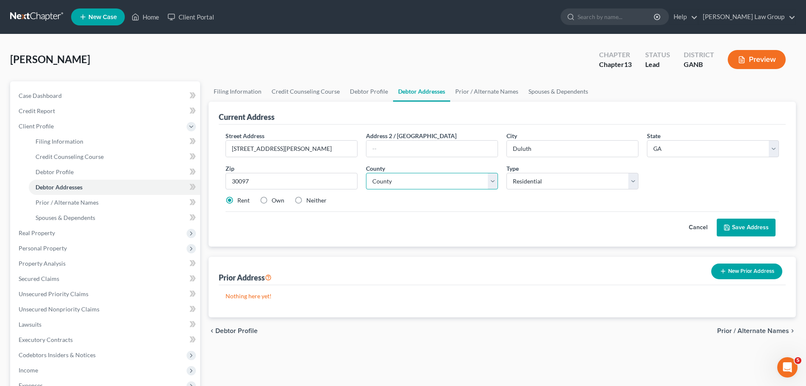
select select "66"
click at [366, 173] on select "County [GEOGRAPHIC_DATA] [GEOGRAPHIC_DATA] [GEOGRAPHIC_DATA] [GEOGRAPHIC_DATA] …" at bounding box center [432, 181] width 132 height 17
click at [358, 93] on link "Debtor Profile" at bounding box center [369, 91] width 48 height 20
select select "0"
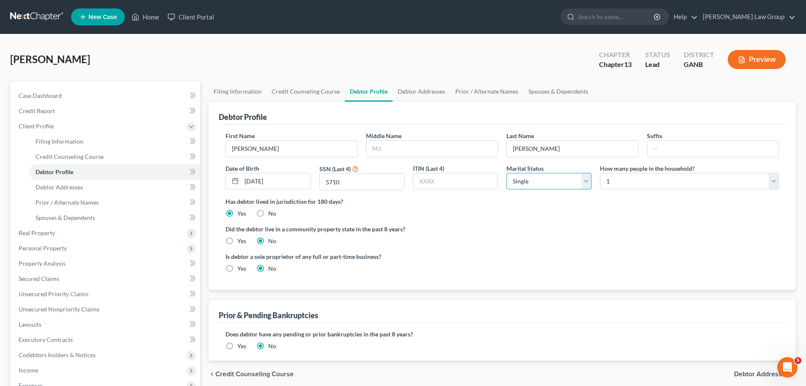
click at [542, 182] on select "Select Single Married Separated Divorced Widowed" at bounding box center [549, 181] width 85 height 17
select select "1"
click at [507, 173] on select "Select Single Married Separated Divorced Widowed" at bounding box center [549, 181] width 85 height 17
click at [624, 185] on select "Select 1 2 3 4 5 6 7 8 9 10 11 12 13 14 15 16 17 18 19 20" at bounding box center [689, 181] width 179 height 17
select select "3"
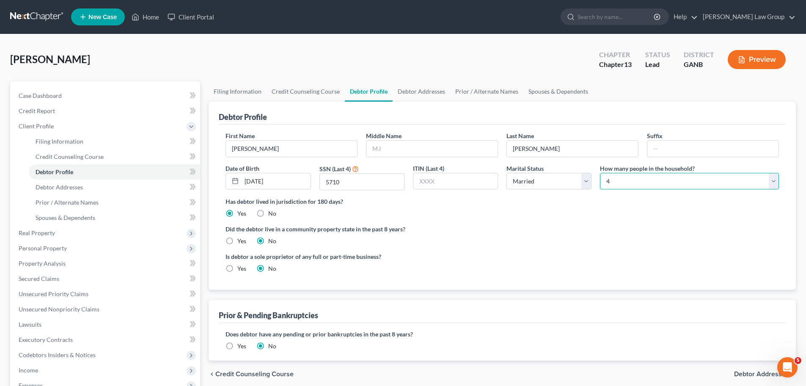
click at [600, 173] on select "Select 1 2 3 4 5 6 7 8 9 10 11 12 13 14 15 16 17 18 19 20" at bounding box center [689, 181] width 179 height 17
click at [533, 94] on link "Spouses & Dependents" at bounding box center [558, 91] width 70 height 20
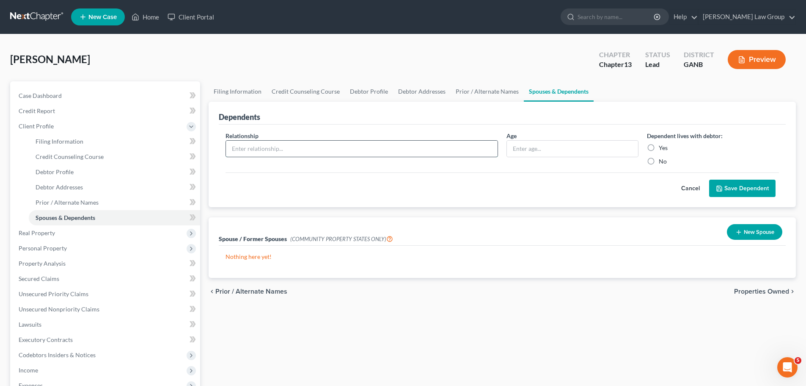
click at [330, 140] on input "text" at bounding box center [362, 148] width 272 height 16
type input "Daughter"
type input "26"
click at [659, 151] on label "Yes" at bounding box center [663, 147] width 9 height 8
click at [662, 149] on input "Yes" at bounding box center [665, 146] width 6 height 6
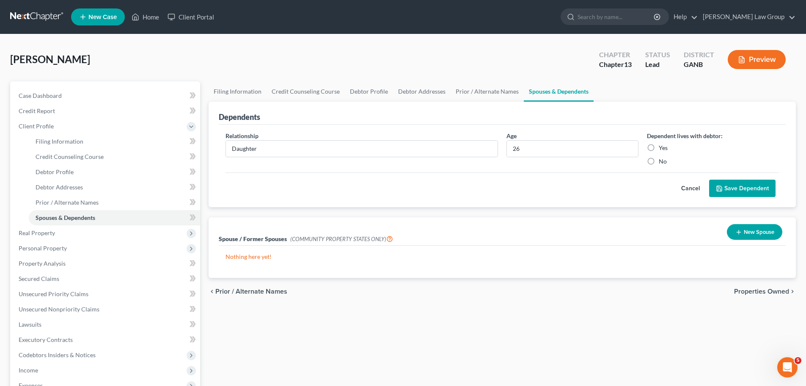
radio input "true"
click at [748, 188] on button "Save Dependent" at bounding box center [742, 188] width 66 height 18
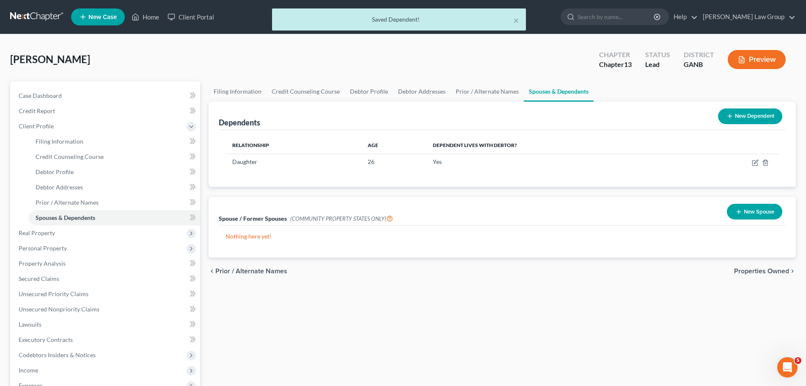
click at [727, 116] on icon at bounding box center [730, 116] width 7 height 7
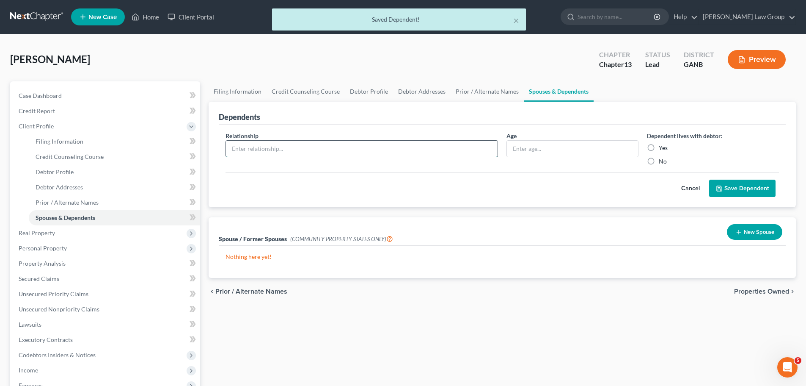
click at [254, 149] on input "text" at bounding box center [362, 148] width 272 height 16
type input "d"
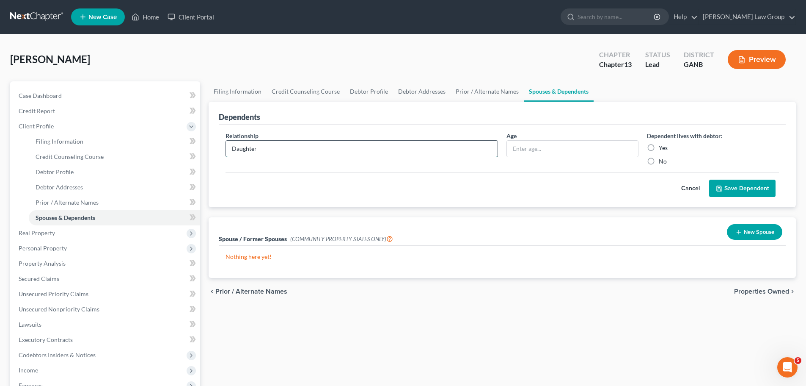
type input "Daughter"
type input "22"
click at [659, 149] on label "Yes" at bounding box center [663, 147] width 9 height 8
click at [662, 149] on input "Yes" at bounding box center [665, 146] width 6 height 6
radio input "true"
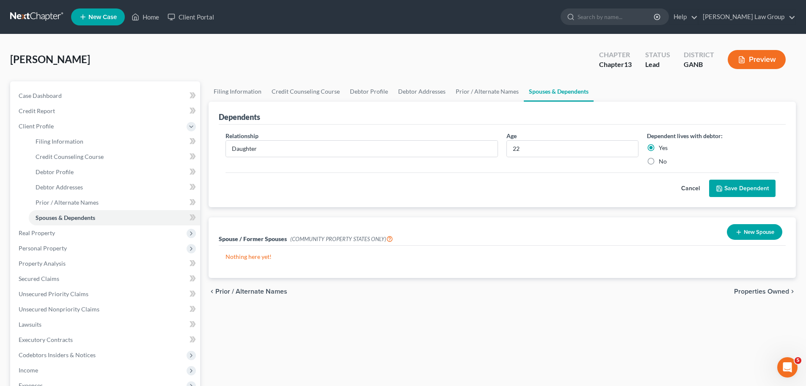
click at [741, 187] on button "Save Dependent" at bounding box center [742, 188] width 66 height 18
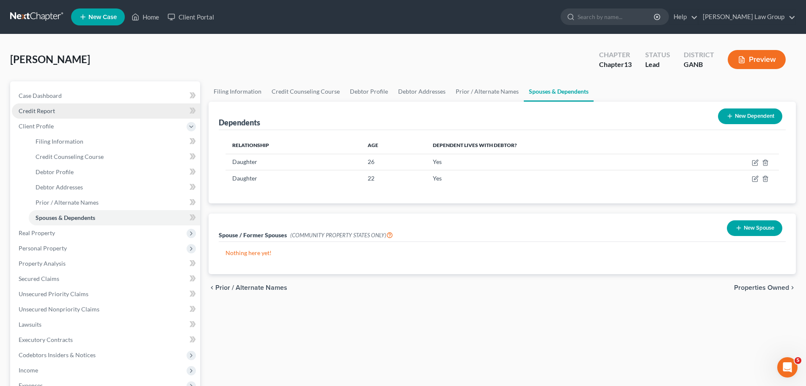
click at [64, 107] on link "Credit Report" at bounding box center [106, 110] width 188 height 15
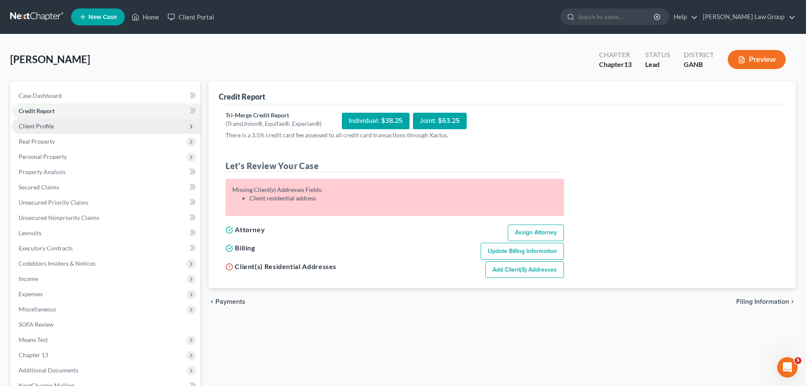
click at [61, 126] on span "Client Profile" at bounding box center [106, 125] width 188 height 15
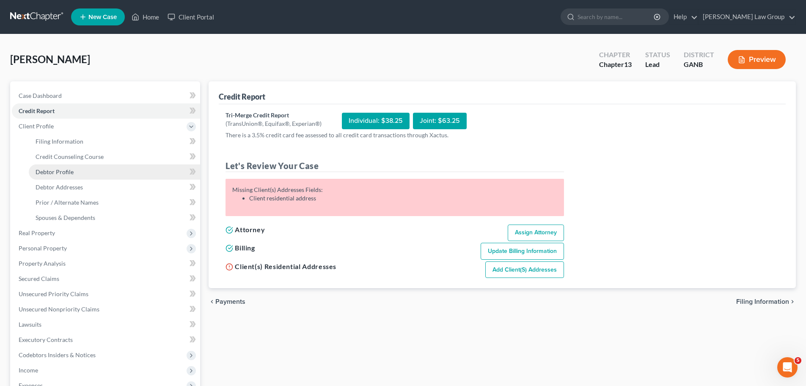
click at [86, 176] on link "Debtor Profile" at bounding box center [114, 171] width 171 height 15
select select "1"
select select "3"
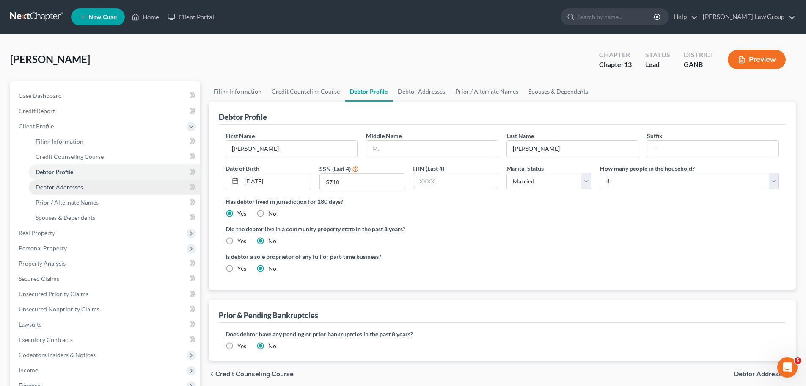
click at [85, 185] on link "Debtor Addresses" at bounding box center [114, 186] width 171 height 15
select select "0"
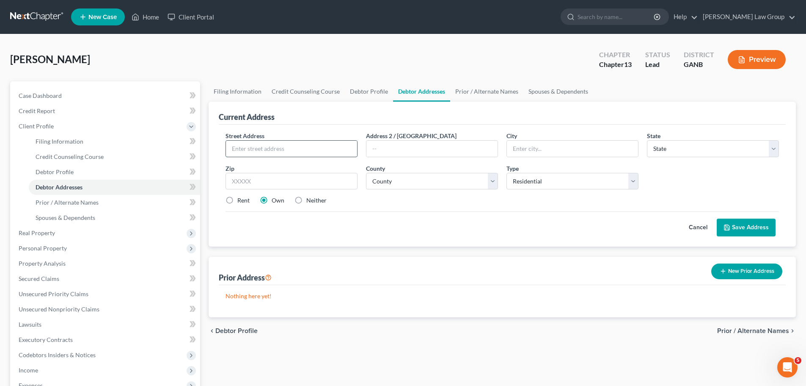
click at [323, 155] on input "text" at bounding box center [291, 148] width 131 height 16
paste input "1950 satellite blvd"
drag, startPoint x: 291, startPoint y: 146, endPoint x: 225, endPoint y: 155, distance: 67.1
click at [225, 155] on div "Street Address * [STREET_ADDRESS]" at bounding box center [291, 144] width 140 height 26
paste input "0494 [PERSON_NAME]"
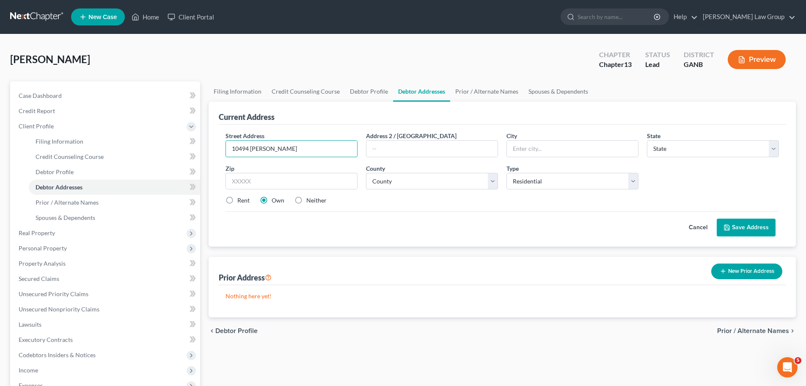
type input "10494 [PERSON_NAME]"
click at [245, 176] on input "text" at bounding box center [292, 181] width 132 height 17
paste input "30097"
type input "30097"
click at [254, 147] on input "10494 [PERSON_NAME]" at bounding box center [291, 148] width 131 height 16
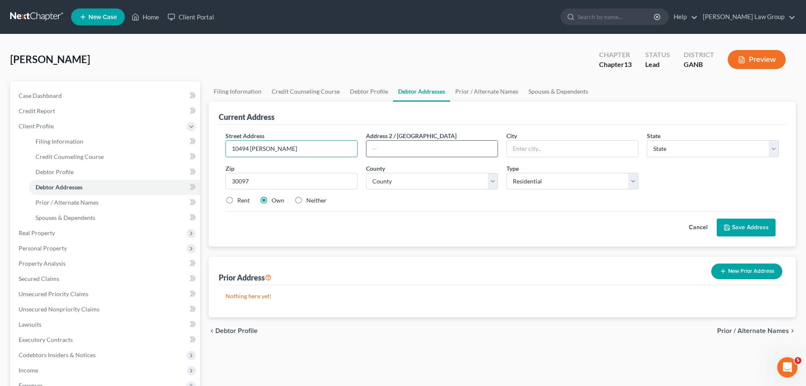
type input "Duluth"
select select "10"
type input "[STREET_ADDRESS][PERSON_NAME]"
click at [224, 195] on div "Street Address * [STREET_ADDRESS][PERSON_NAME] * [GEOGRAPHIC_DATA] * State [US_…" at bounding box center [502, 171] width 562 height 80
click at [237, 201] on label "Rent" at bounding box center [243, 200] width 12 height 8
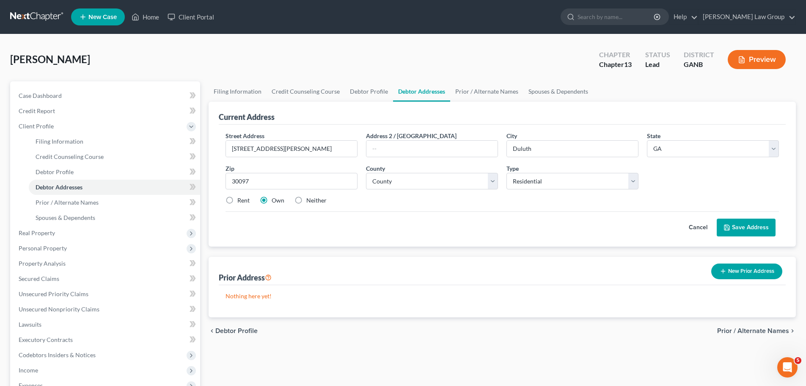
click at [241, 201] on input "Rent" at bounding box center [244, 199] width 6 height 6
radio input "true"
click at [397, 182] on select "County [GEOGRAPHIC_DATA] [GEOGRAPHIC_DATA] [GEOGRAPHIC_DATA] [GEOGRAPHIC_DATA] …" at bounding box center [432, 181] width 132 height 17
select select "66"
click at [366, 173] on select "County [GEOGRAPHIC_DATA] [GEOGRAPHIC_DATA] [GEOGRAPHIC_DATA] [GEOGRAPHIC_DATA] …" at bounding box center [432, 181] width 132 height 17
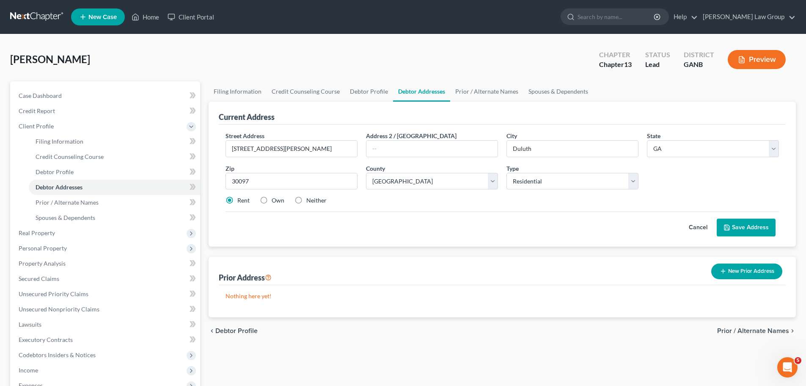
click at [747, 227] on button "Save Address" at bounding box center [746, 227] width 59 height 18
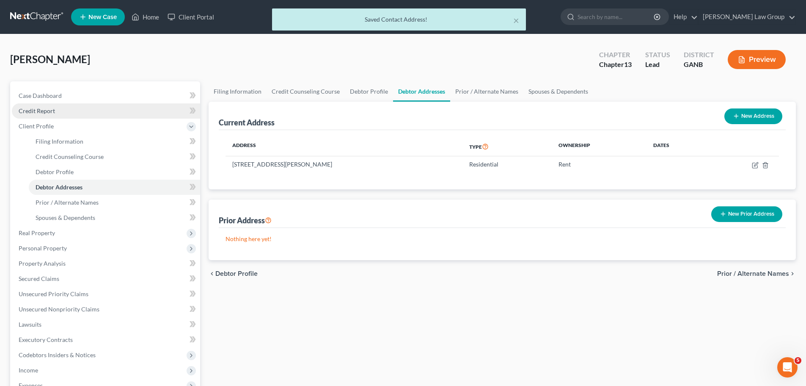
click at [110, 110] on link "Credit Report" at bounding box center [106, 110] width 188 height 15
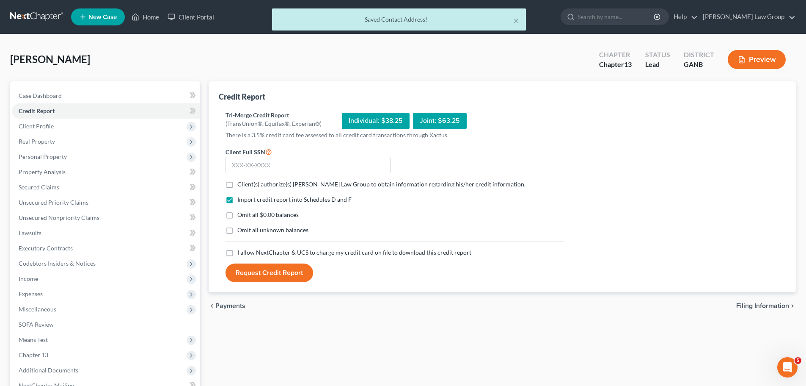
click at [237, 188] on label "Client(s) authorize(s) [PERSON_NAME] Law Group to obtain information regarding …" at bounding box center [381, 184] width 288 height 8
click at [241, 185] on input "Client(s) authorize(s) [PERSON_NAME] Law Group to obtain information regarding …" at bounding box center [244, 183] width 6 height 6
checkbox input "true"
click at [237, 253] on label "I allow NextChapter & UCS to charge my credit card on file to download this cre…" at bounding box center [354, 252] width 234 height 8
click at [241, 253] on input "I allow NextChapter & UCS to charge my credit card on file to download this cre…" at bounding box center [244, 251] width 6 height 6
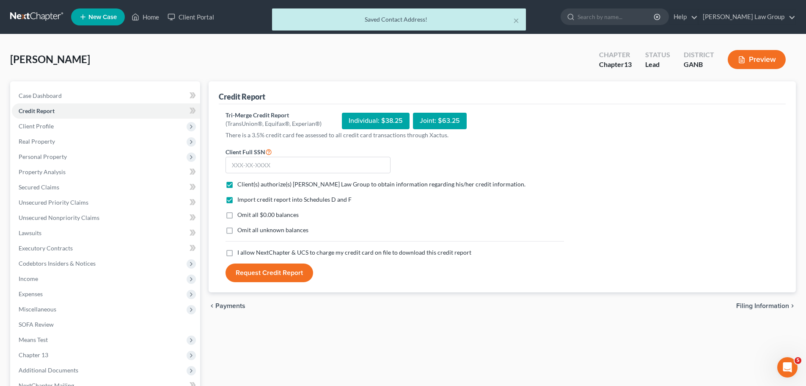
checkbox input "true"
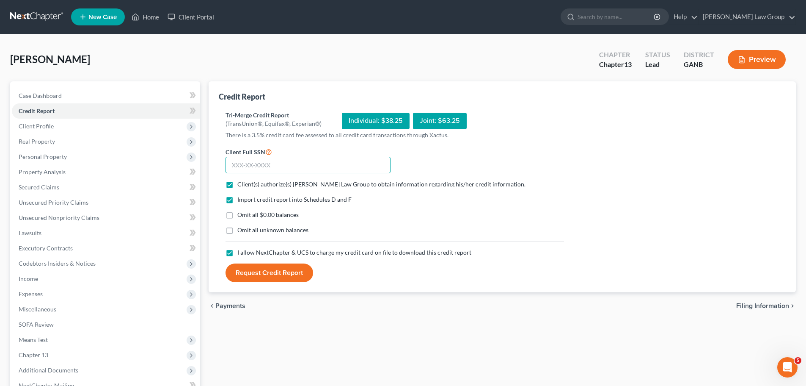
click at [253, 168] on input "text" at bounding box center [308, 165] width 165 height 17
paste input "408-55-5710"
type input "408-55-5710"
click at [270, 268] on button "Request Credit Report" at bounding box center [270, 272] width 88 height 19
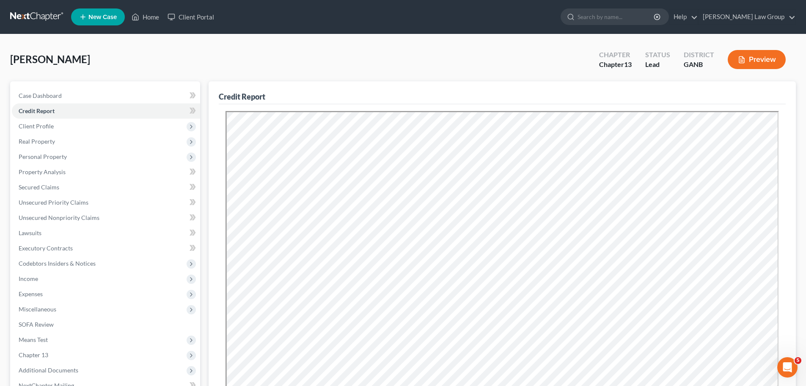
click at [553, 67] on div "[PERSON_NAME] Upgraded Chapter Chapter 13 Status Lead District GANB Preview" at bounding box center [403, 62] width 786 height 37
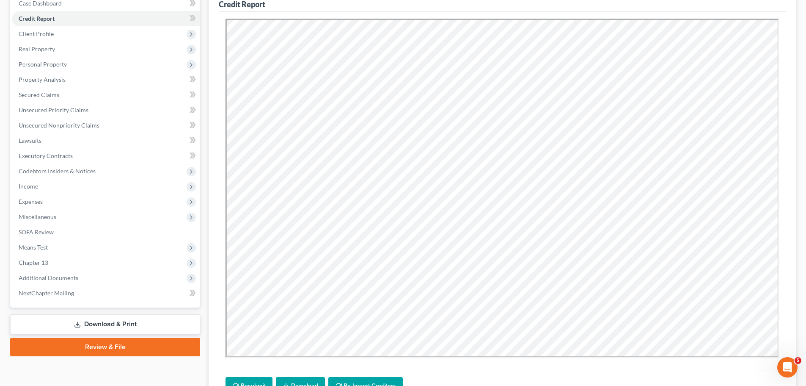
scroll to position [170, 0]
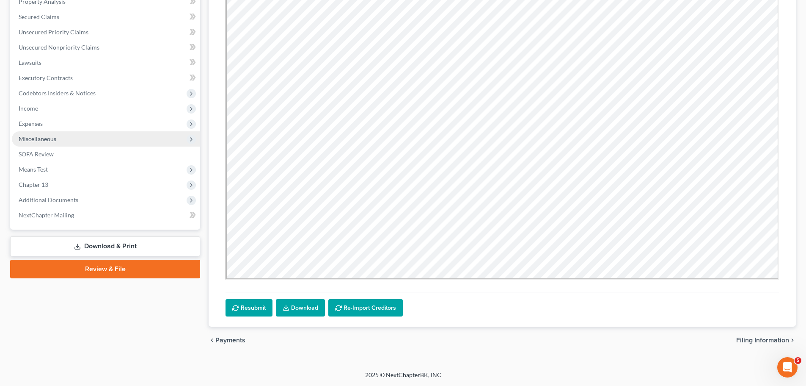
click at [74, 138] on span "Miscellaneous" at bounding box center [106, 138] width 188 height 15
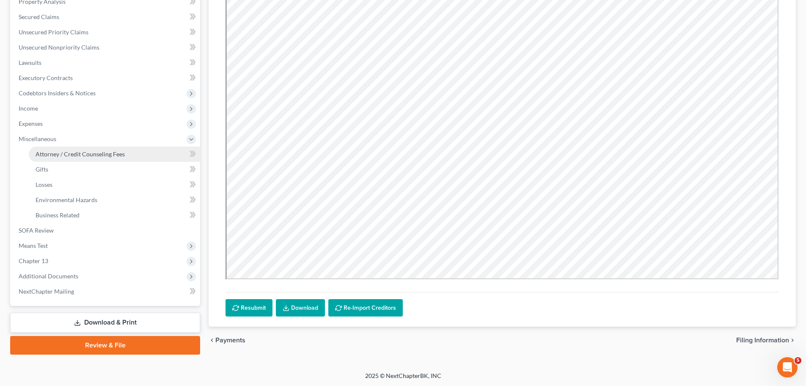
click at [111, 153] on span "Attorney / Credit Counseling Fees" at bounding box center [80, 153] width 89 height 7
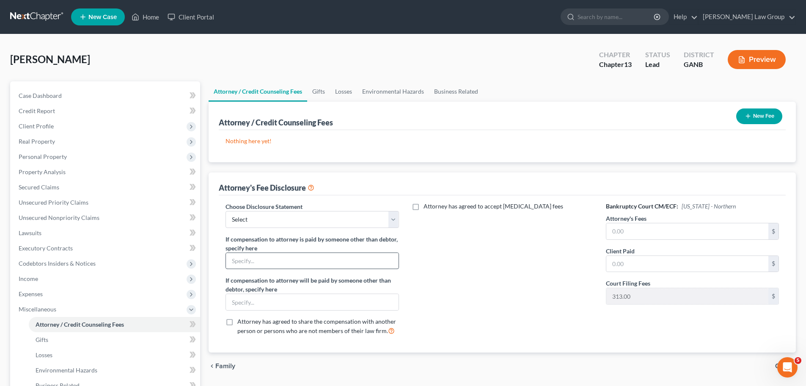
click at [336, 273] on div "Choose Disclosure Statement Select Attorney Disclosure Statement Chapter 7 Atto…" at bounding box center [312, 272] width 190 height 140
click at [321, 220] on select "Select Attorney Disclosure Statement Chapter 7 Attorney Fee Disclosure Statement" at bounding box center [312, 219] width 173 height 17
select select "1"
click at [226, 211] on select "Select Attorney Disclosure Statement Chapter 7 Attorney Fee Disclosure Statement" at bounding box center [312, 219] width 173 height 17
click at [665, 232] on input "text" at bounding box center [687, 231] width 162 height 16
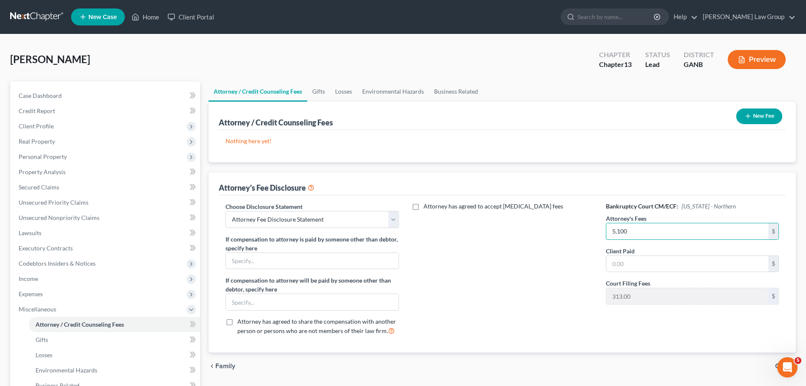
type input "5,100"
click at [747, 108] on button "New Fee" at bounding box center [759, 116] width 46 height 16
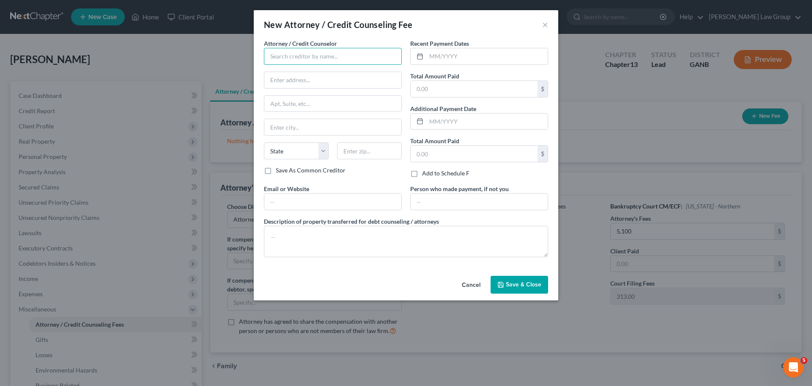
click at [300, 60] on input "text" at bounding box center [333, 56] width 138 height 17
type input "a"
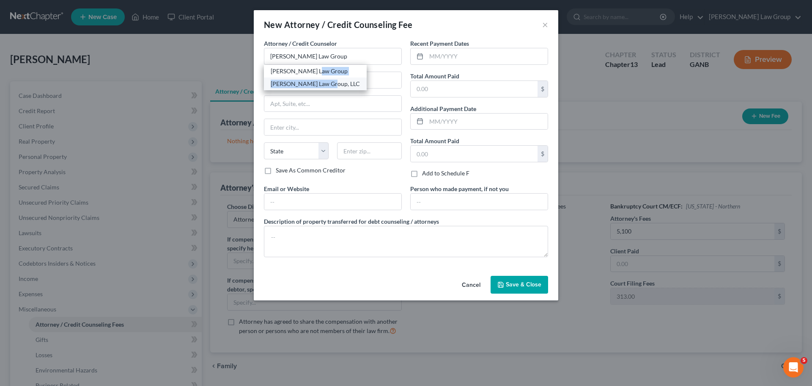
drag, startPoint x: 330, startPoint y: 71, endPoint x: 327, endPoint y: 79, distance: 8.2
click at [327, 79] on div "[PERSON_NAME] Law Group [PERSON_NAME] Law Group, LLC" at bounding box center [315, 77] width 103 height 25
click at [335, 83] on div "[PERSON_NAME] Law Group, LLC" at bounding box center [315, 84] width 89 height 8
type input "[PERSON_NAME] Law Group, LLC"
type input "[STREET_ADDRESS][PERSON_NAME]"
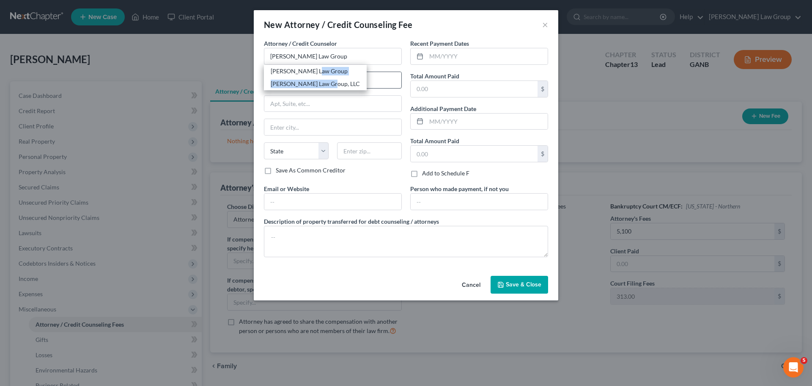
type input "[GEOGRAPHIC_DATA]"
select select "10"
type input "30341"
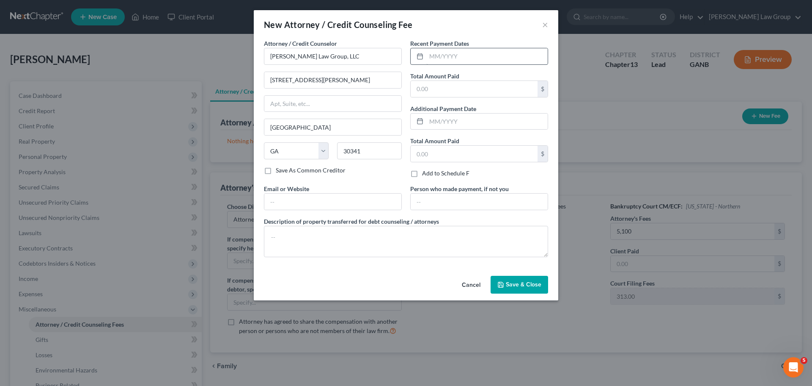
drag, startPoint x: 462, startPoint y: 67, endPoint x: 462, endPoint y: 61, distance: 5.9
click at [462, 67] on div "Recent Payment Dates Total Amount Paid $ Additional Payment Date Total Amount P…" at bounding box center [479, 111] width 146 height 145
click at [462, 58] on input "text" at bounding box center [487, 56] width 121 height 16
type input "10/2025"
type input "313"
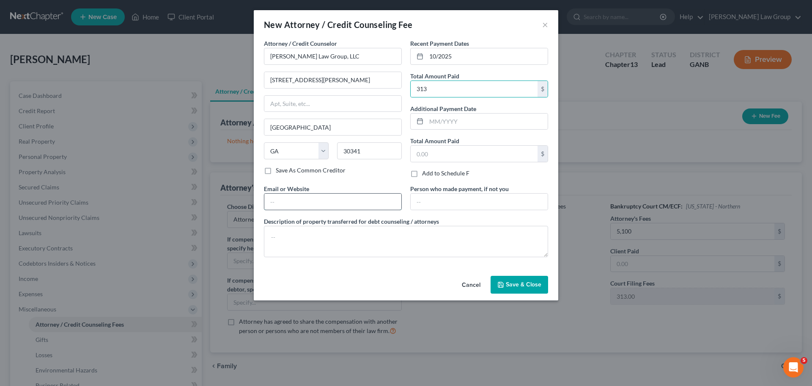
click at [339, 194] on input "text" at bounding box center [332, 201] width 137 height 16
type input "[DOMAIN_NAME]"
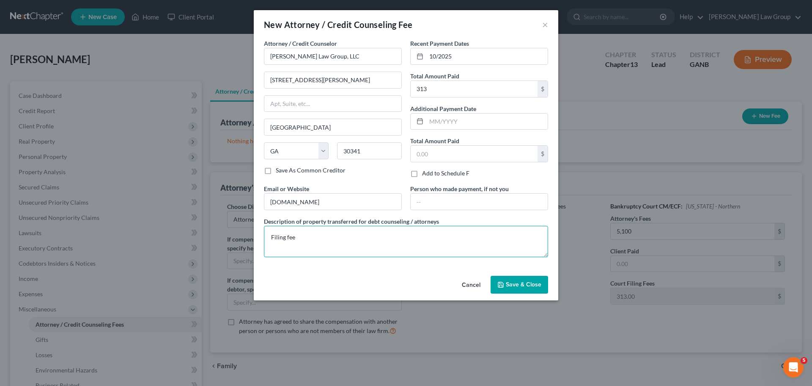
type textarea "Filing fee"
click at [533, 281] on span "Save & Close" at bounding box center [524, 284] width 36 height 7
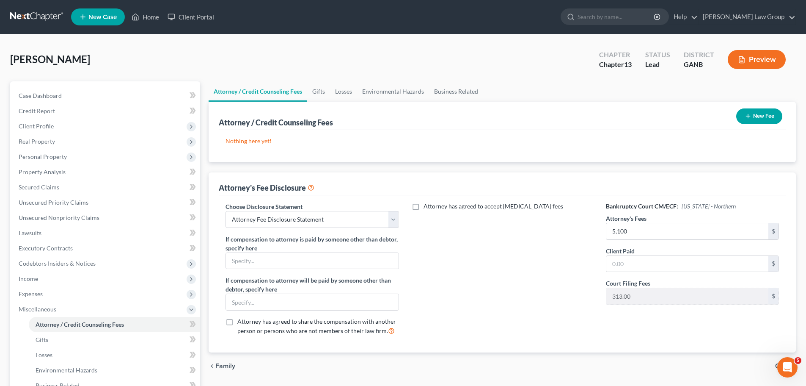
click at [751, 111] on button "New Fee" at bounding box center [759, 116] width 46 height 16
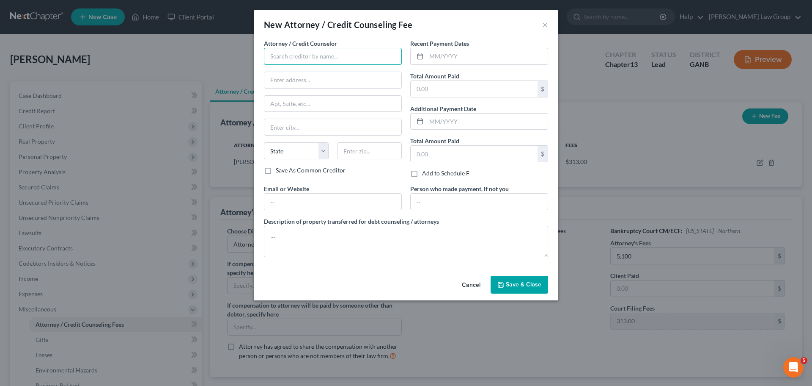
click at [355, 57] on input "text" at bounding box center [333, 56] width 138 height 17
click at [311, 74] on div "Abacus Credit Counseling" at bounding box center [315, 71] width 88 height 8
type input "Abacus Credit Counseling"
type input "[STREET_ADDRESS]"
type input "Suite 700"
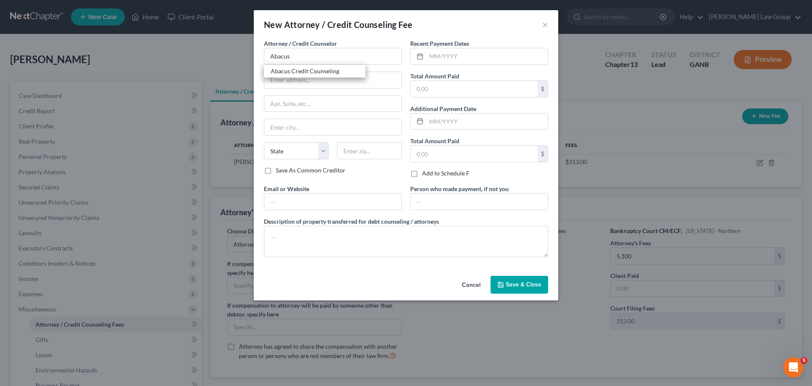
type input "Encino"
select select "4"
type input "91436"
click at [475, 62] on input "text" at bounding box center [487, 56] width 121 height 16
type input "10/2025"
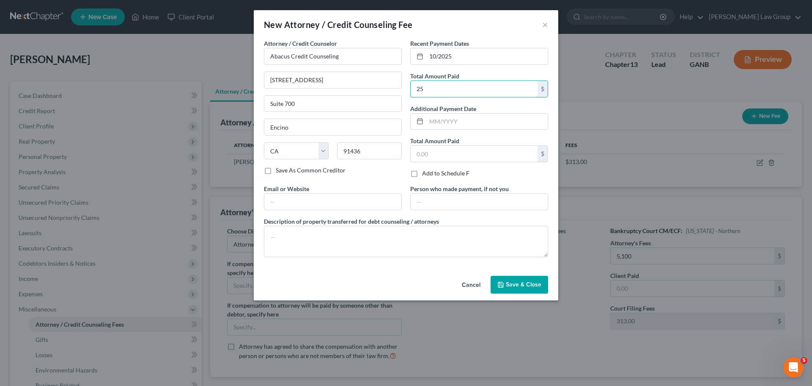
type input "25"
click at [286, 214] on div "Attorney / Credit Counselor * Abacus Credit Counseling [STREET_ADDRESS] Encino …" at bounding box center [406, 151] width 293 height 225
click at [292, 198] on input "text" at bounding box center [332, 201] width 137 height 16
type input "[DOMAIN_NAME]"
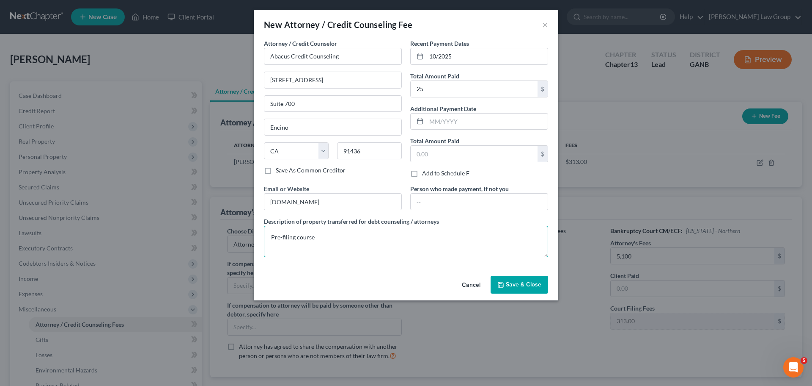
type textarea "Pre-filing course"
drag, startPoint x: 506, startPoint y: 279, endPoint x: 521, endPoint y: 283, distance: 15.7
click at [505, 280] on button "Save & Close" at bounding box center [520, 284] width 58 height 18
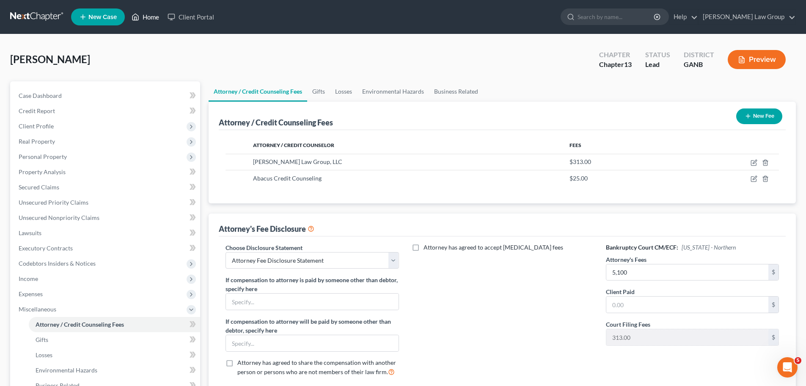
click at [149, 13] on link "Home" at bounding box center [145, 16] width 36 height 15
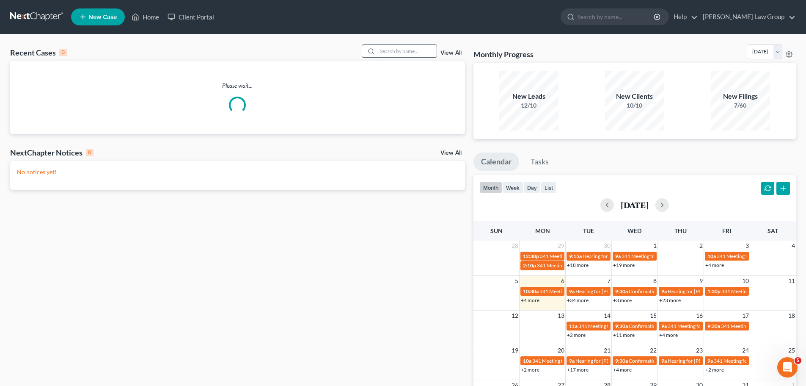
click at [402, 50] on input "search" at bounding box center [406, 51] width 59 height 12
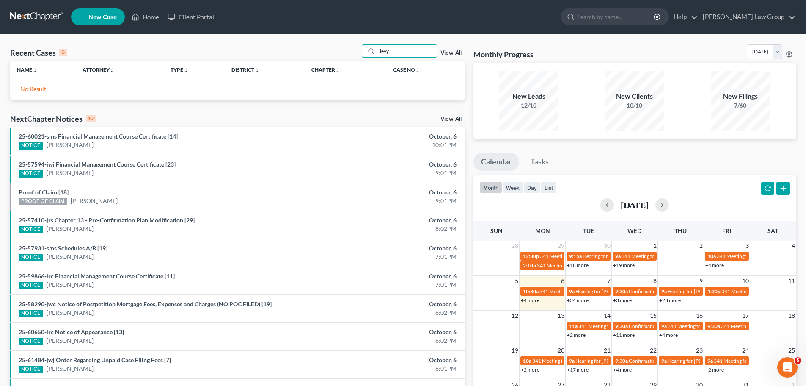
drag, startPoint x: 397, startPoint y: 50, endPoint x: 287, endPoint y: 35, distance: 110.7
click at [287, 35] on div "Recent Cases 0 levy View All Name unfold_more expand_more expand_less Attorney …" at bounding box center [403, 253] width 806 height 439
type input "royal"
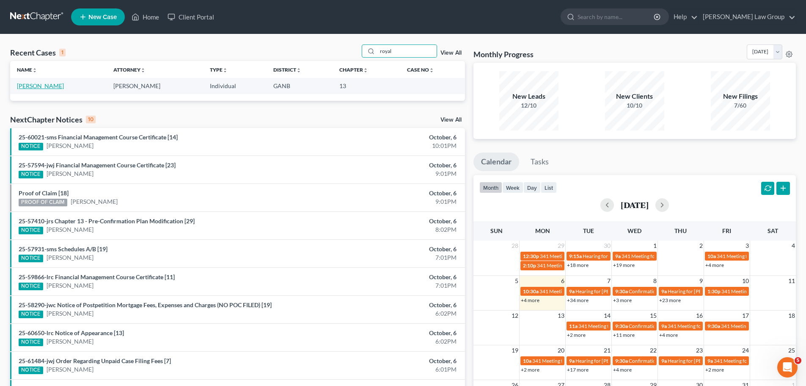
click at [27, 83] on link "[PERSON_NAME]" at bounding box center [40, 85] width 47 height 7
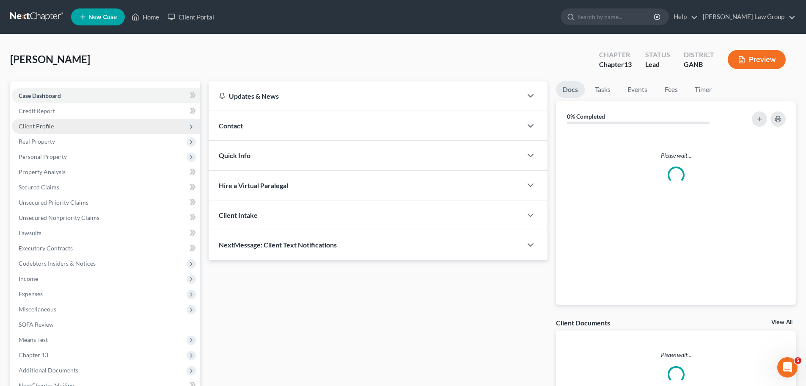
click at [32, 122] on span "Client Profile" at bounding box center [36, 125] width 35 height 7
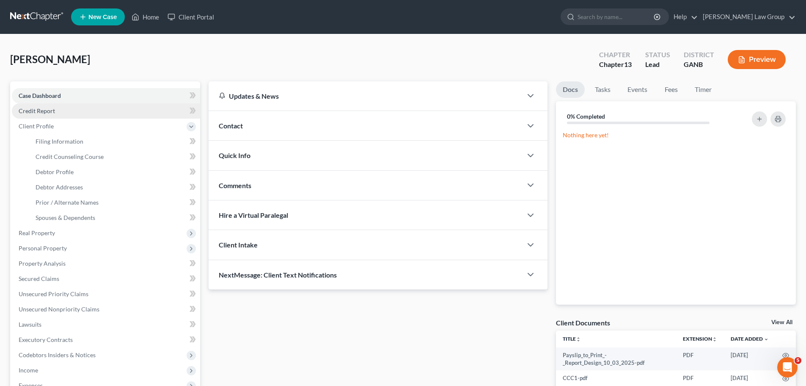
click at [42, 109] on span "Credit Report" at bounding box center [37, 110] width 36 height 7
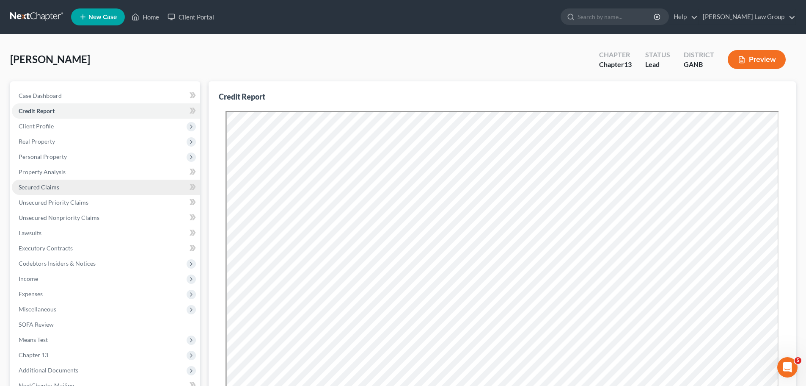
click at [67, 186] on link "Secured Claims" at bounding box center [106, 186] width 188 height 15
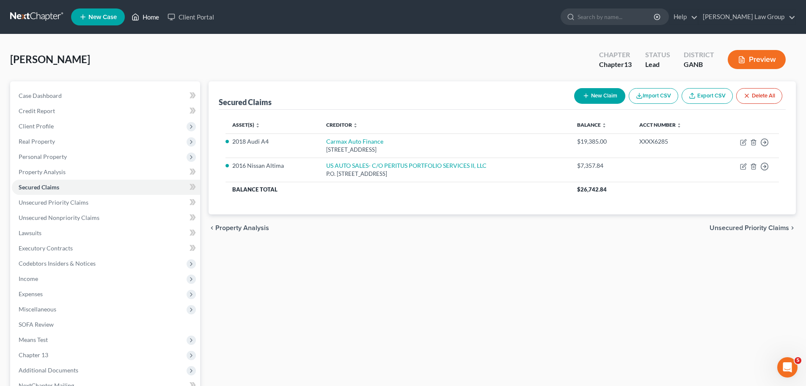
click at [141, 17] on link "Home" at bounding box center [145, 16] width 36 height 15
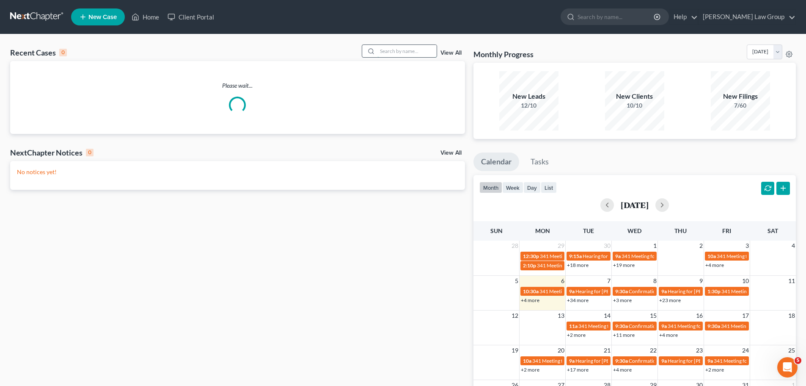
click at [405, 49] on input "search" at bounding box center [406, 51] width 59 height 12
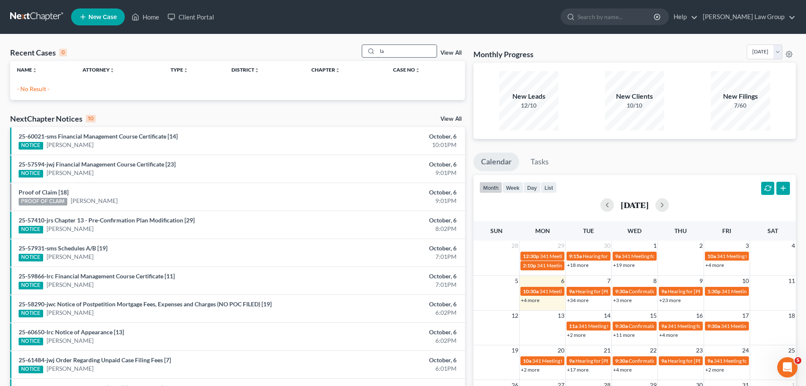
type input "l"
type input "brown"
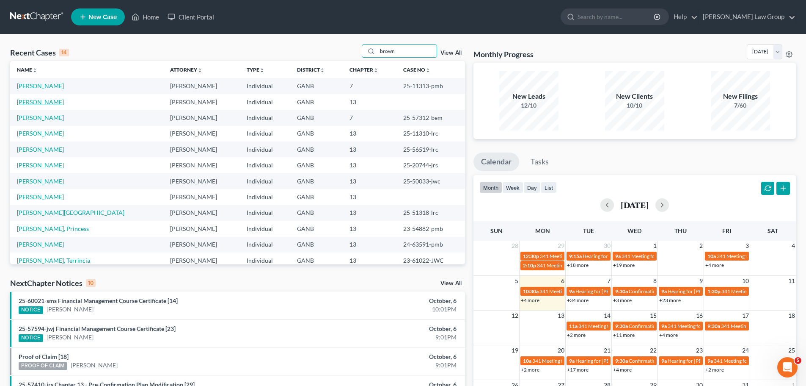
click at [45, 105] on link "[PERSON_NAME]" at bounding box center [40, 101] width 47 height 7
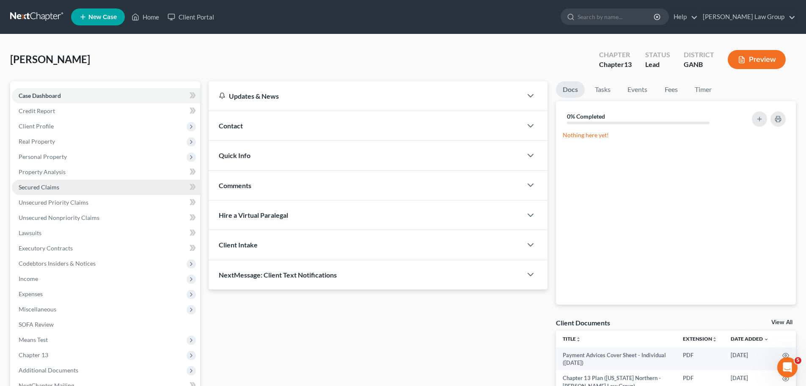
click at [58, 185] on span "Secured Claims" at bounding box center [39, 186] width 41 height 7
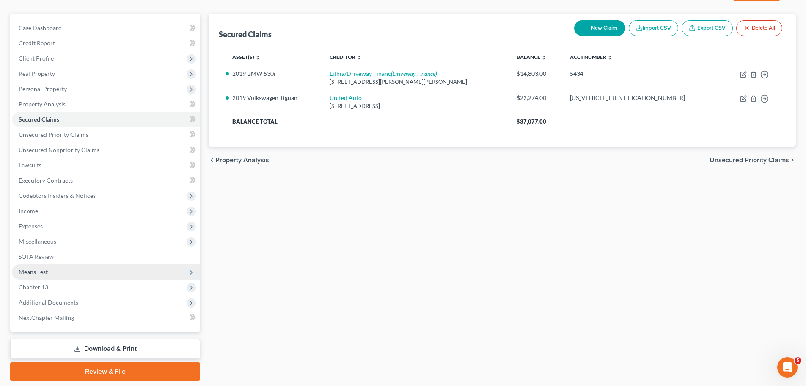
scroll to position [85, 0]
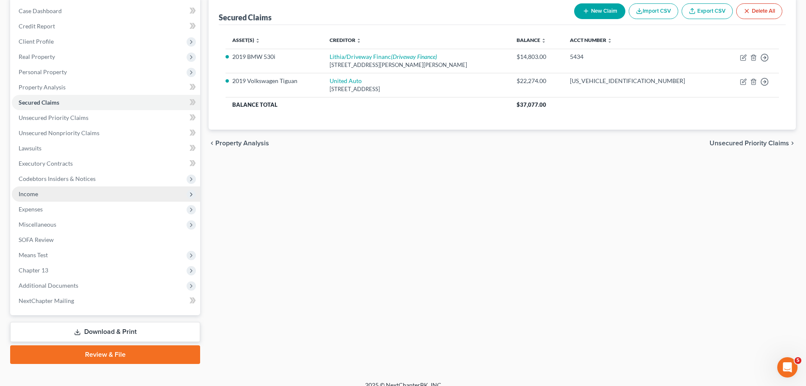
click at [84, 193] on span "Income" at bounding box center [106, 193] width 188 height 15
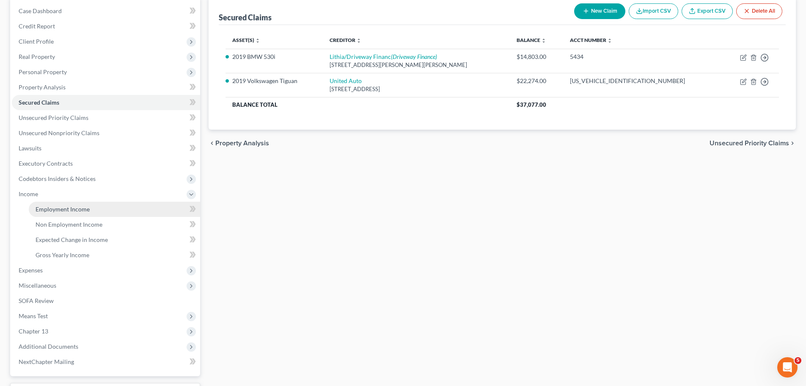
click at [102, 207] on link "Employment Income" at bounding box center [114, 208] width 171 height 15
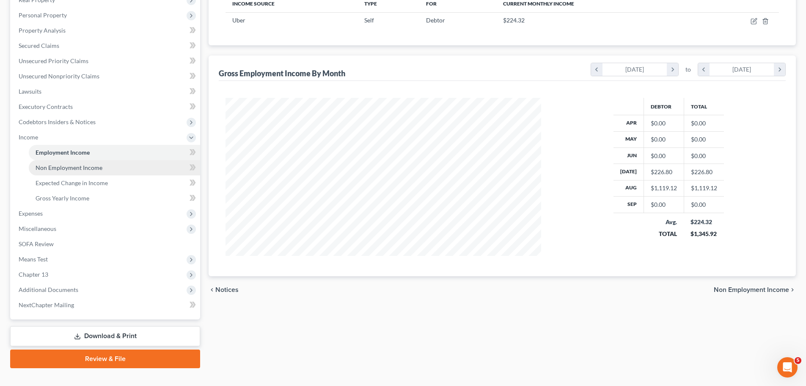
scroll to position [156, 0]
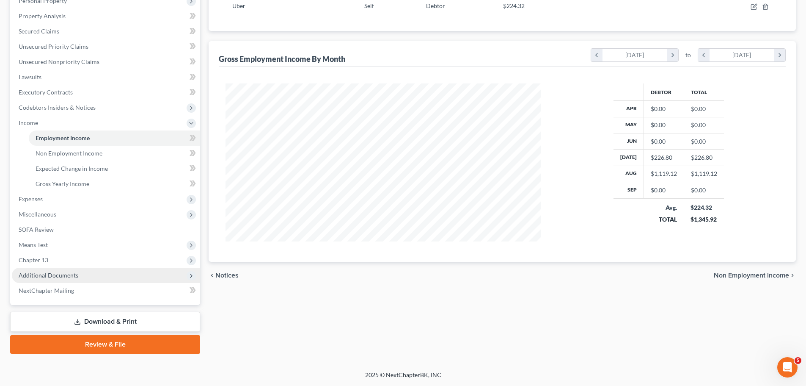
click at [98, 277] on span "Additional Documents" at bounding box center [106, 274] width 188 height 15
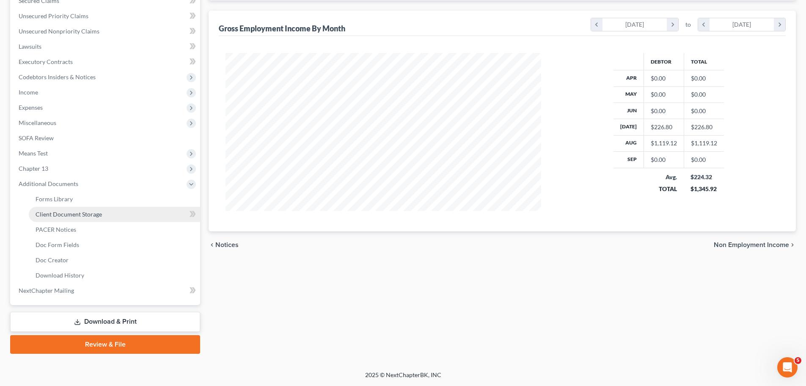
click at [140, 214] on link "Client Document Storage" at bounding box center [114, 214] width 171 height 15
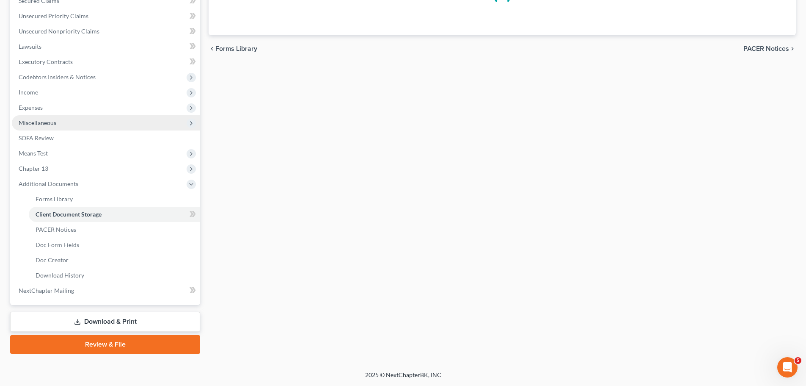
scroll to position [4, 0]
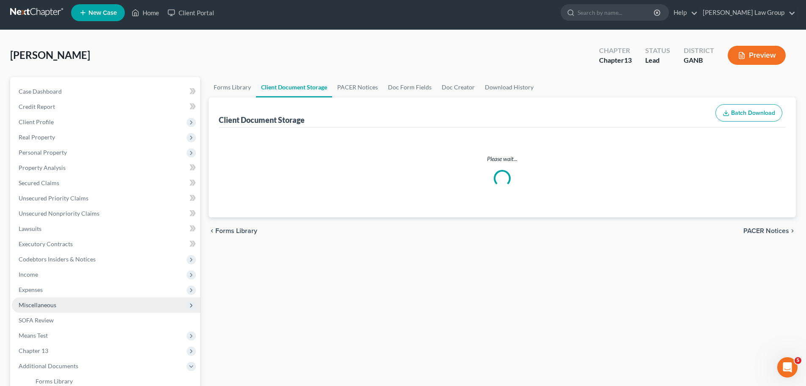
select select "5"
select select "0"
select select "35"
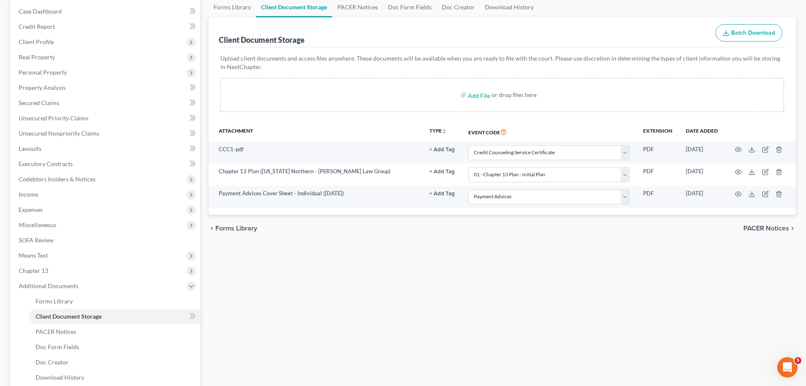
scroll to position [85, 0]
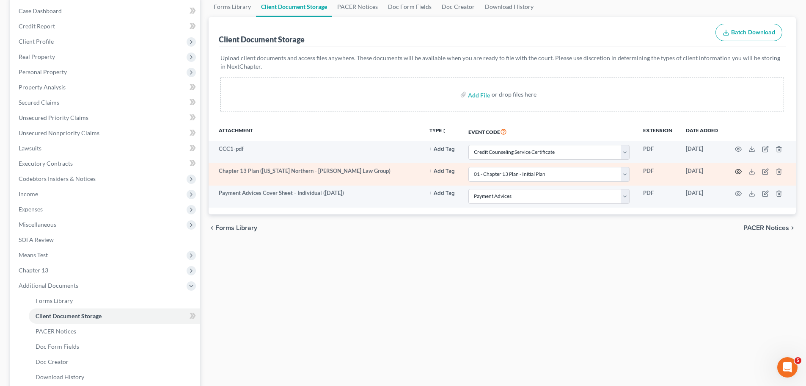
click at [738, 172] on circle "button" at bounding box center [739, 172] width 2 height 2
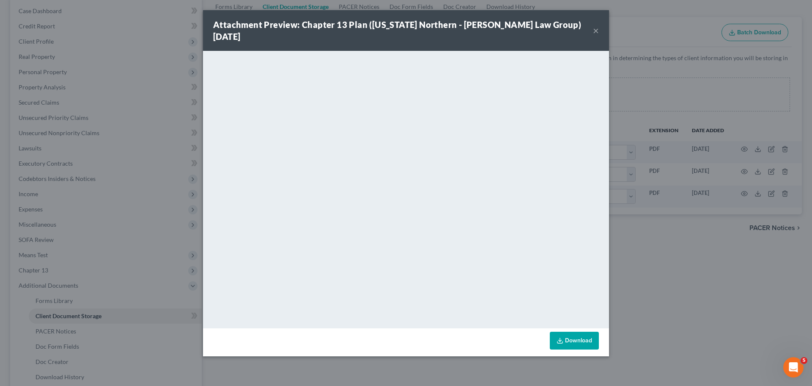
click at [600, 23] on div "Attachment Preview: Chapter 13 Plan ([US_STATE] Northern - [PERSON_NAME] Law Gr…" at bounding box center [406, 30] width 406 height 41
click at [596, 27] on button "×" at bounding box center [596, 30] width 6 height 10
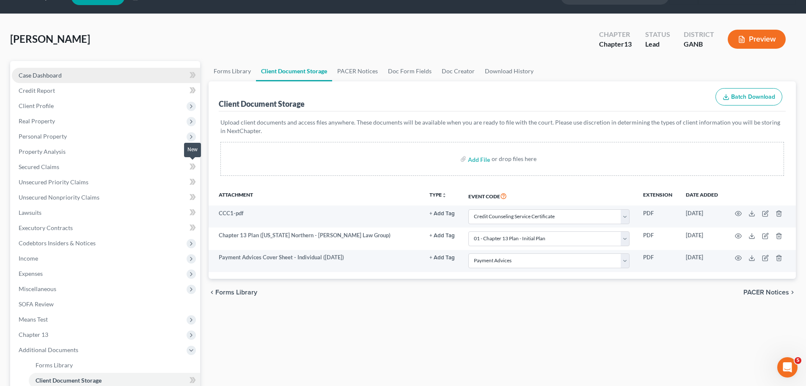
scroll to position [0, 0]
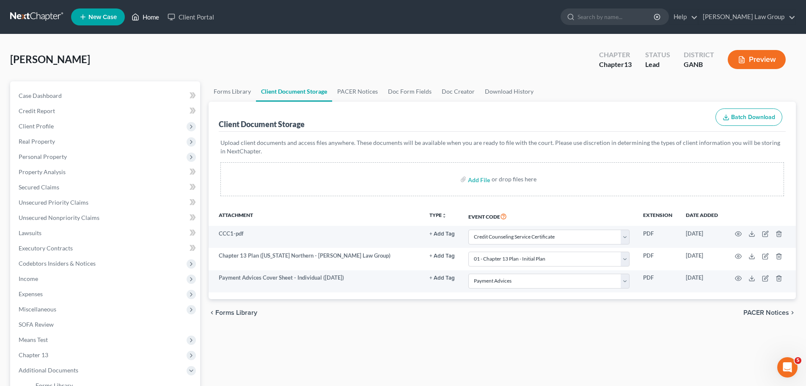
click at [160, 14] on link "Home" at bounding box center [145, 16] width 36 height 15
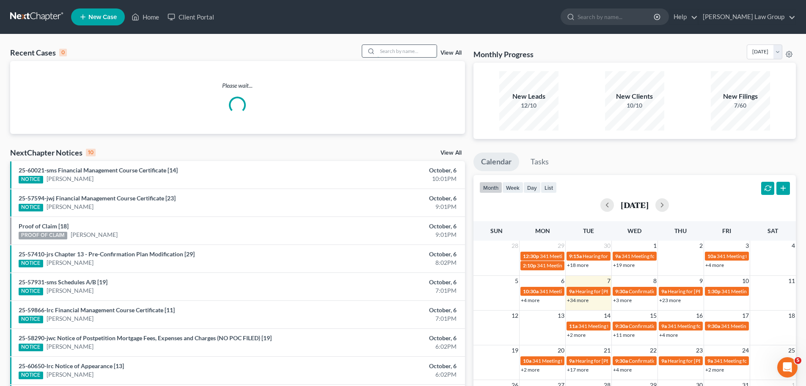
click at [403, 50] on input "search" at bounding box center [406, 51] width 59 height 12
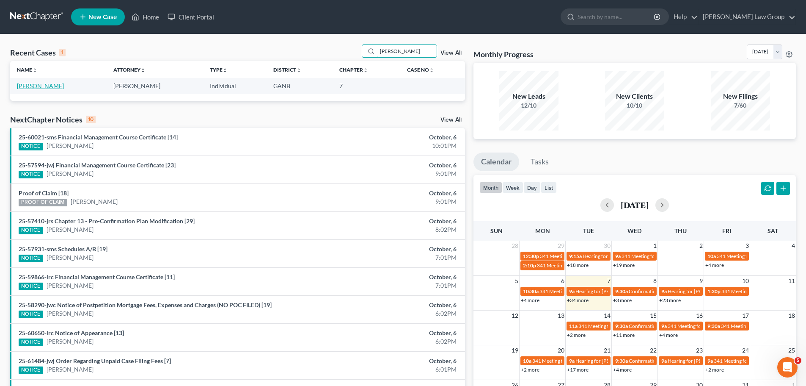
type input "[PERSON_NAME]"
click at [48, 84] on link "[PERSON_NAME]" at bounding box center [40, 85] width 47 height 7
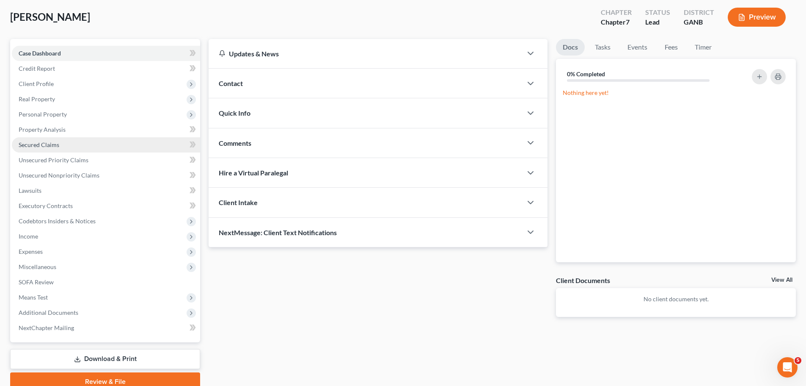
click at [69, 148] on link "Secured Claims" at bounding box center [106, 144] width 188 height 15
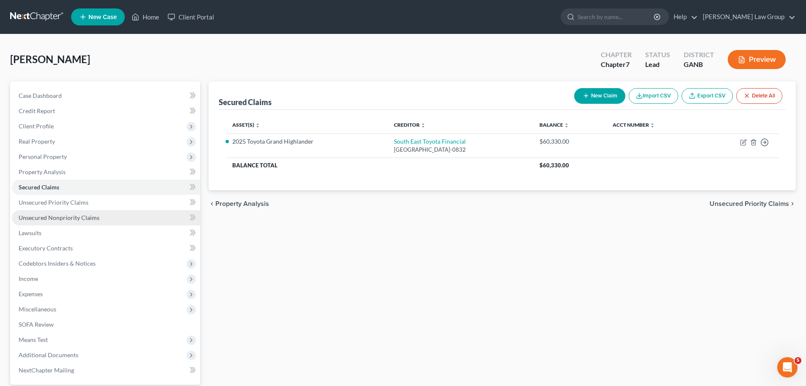
click at [75, 216] on span "Unsecured Nonpriority Claims" at bounding box center [59, 217] width 81 height 7
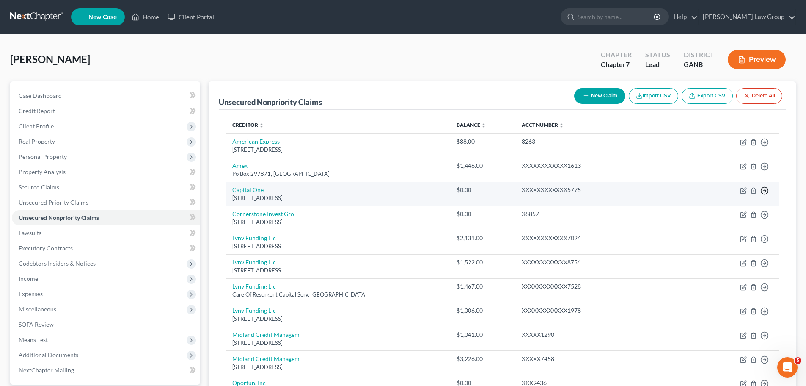
click at [763, 192] on icon "button" at bounding box center [764, 190] width 8 height 8
click at [715, 198] on link "Move to D" at bounding box center [726, 196] width 71 height 14
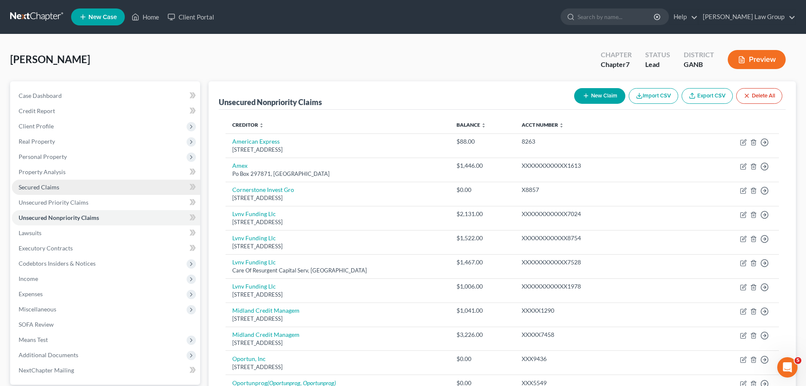
click at [83, 180] on link "Secured Claims" at bounding box center [106, 186] width 188 height 15
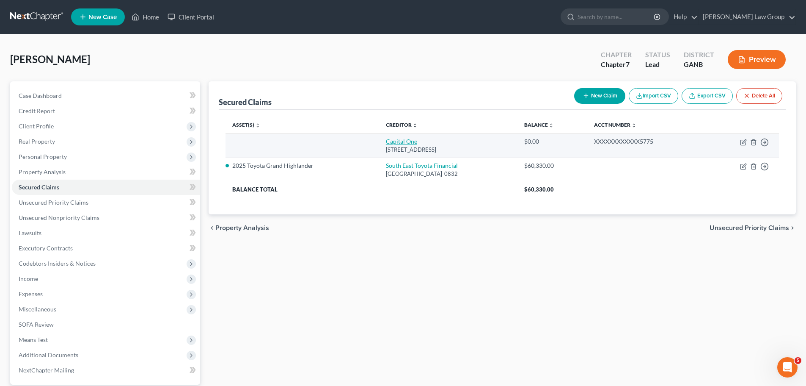
click at [386, 140] on link "Capital One" at bounding box center [401, 141] width 31 height 7
select select "46"
select select "0"
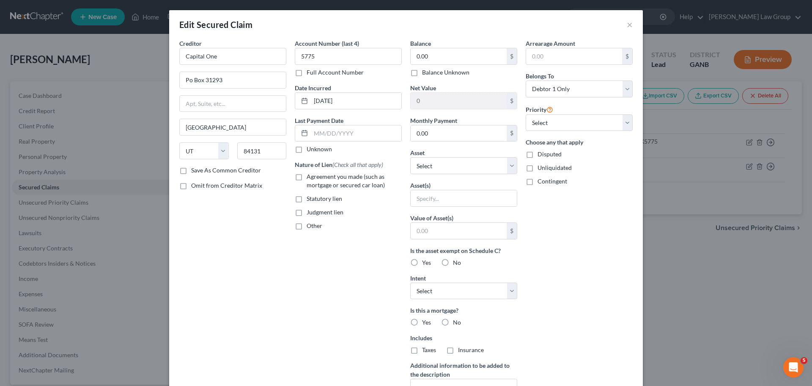
drag, startPoint x: 295, startPoint y: 224, endPoint x: 302, endPoint y: 225, distance: 6.4
click at [307, 224] on label "Other" at bounding box center [315, 225] width 16 height 8
click at [310, 224] on input "Other" at bounding box center [313, 224] width 6 height 6
checkbox input "true"
click at [443, 286] on select "Select Surrender Redeem Reaffirm Avoid Other" at bounding box center [463, 290] width 107 height 17
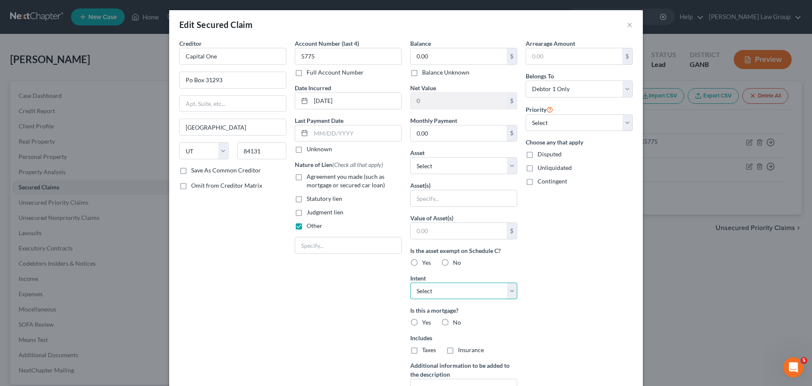
select select "2"
click at [410, 282] on select "Select Surrender Redeem Reaffirm Avoid Other" at bounding box center [463, 290] width 107 height 17
click at [453, 319] on label "No" at bounding box center [457, 322] width 8 height 8
click at [457, 319] on input "No" at bounding box center [460, 321] width 6 height 6
radio input "true"
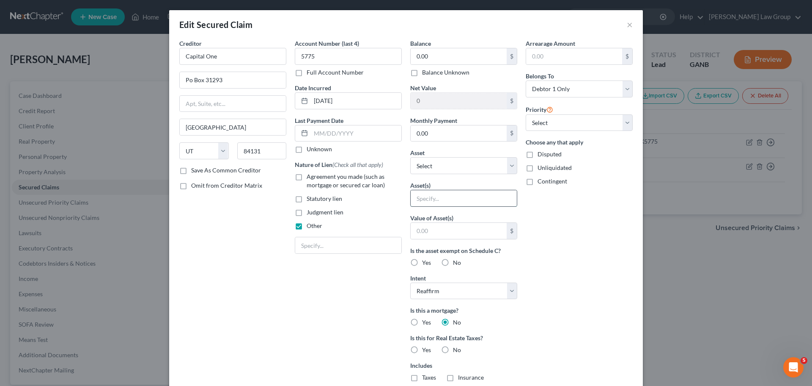
click at [427, 196] on input "text" at bounding box center [464, 198] width 106 height 16
type input "B"
click at [436, 166] on select "Select Other Multiple Assets Electronics - TV, phone and computer - $400.0 Clot…" at bounding box center [463, 165] width 107 height 17
select select "8"
click at [410, 157] on select "Select Other Multiple Assets Electronics - TV, phone and computer - $400.0 Clot…" at bounding box center [463, 165] width 107 height 17
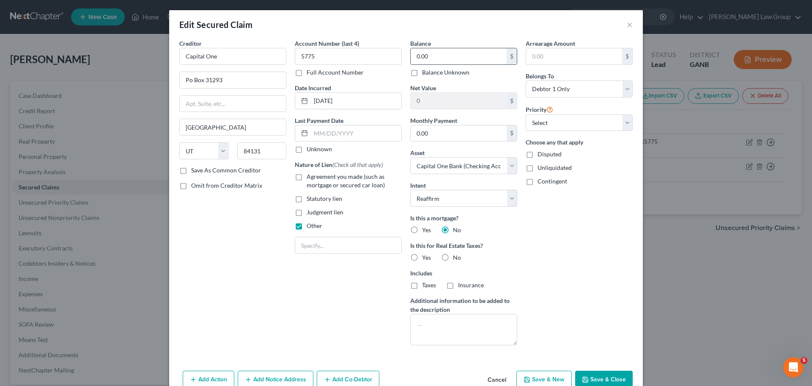
click at [448, 56] on input "0.00" at bounding box center [459, 56] width 96 height 16
type input "200.00"
click at [595, 268] on div "Arrearage Amount $ Belongs To * Select Debtor 1 Only Debtor 2 Only Debtor 1 And…" at bounding box center [580, 195] width 116 height 313
click at [601, 377] on button "Save & Close" at bounding box center [605, 379] width 58 height 18
select select
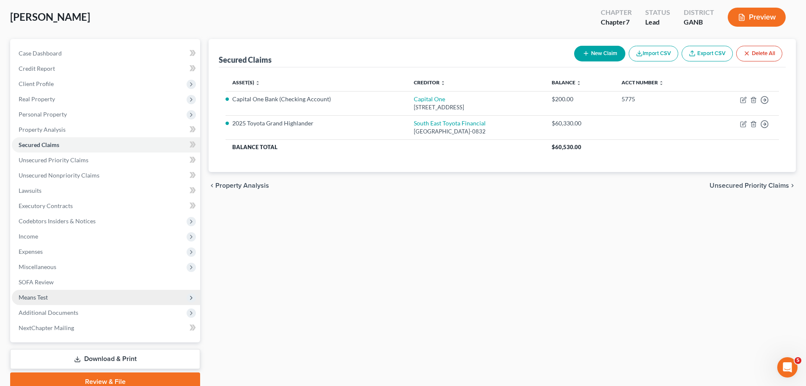
scroll to position [80, 0]
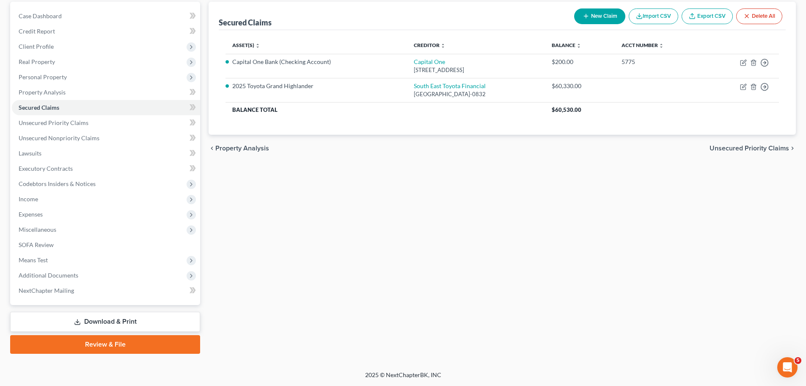
click at [113, 325] on link "Download & Print" at bounding box center [105, 321] width 190 height 20
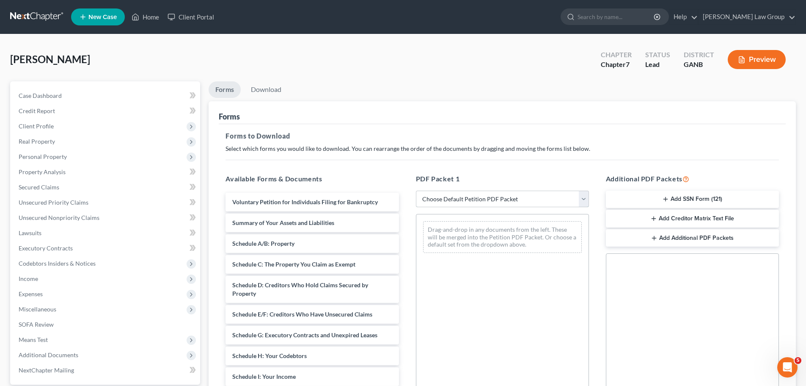
click at [498, 200] on select "Choose Default Petition PDF Packet Complete Bankruptcy Petition (all forms and …" at bounding box center [502, 198] width 173 height 17
select select "0"
click at [416, 190] on select "Choose Default Petition PDF Packet Complete Bankruptcy Petition (all forms and …" at bounding box center [502, 198] width 173 height 17
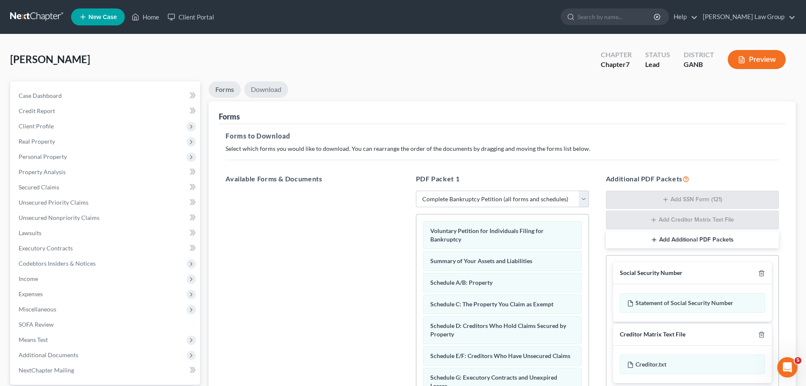
click at [264, 88] on link "Download" at bounding box center [266, 89] width 44 height 17
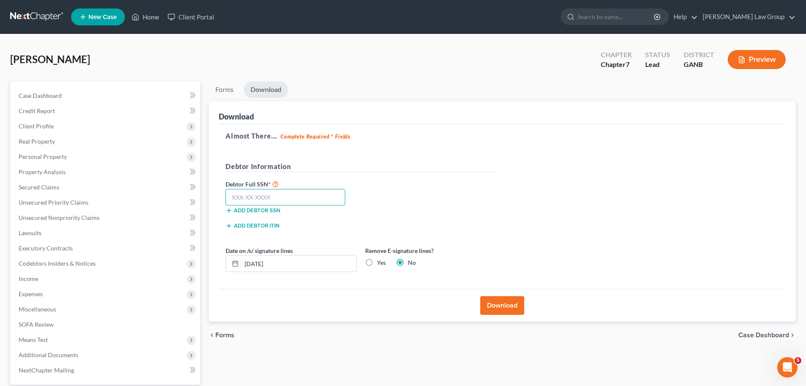
click at [301, 194] on input "text" at bounding box center [286, 197] width 120 height 17
paste input "605-04-6021"
type input "605-04-6021"
click at [498, 307] on button "Download" at bounding box center [502, 305] width 44 height 19
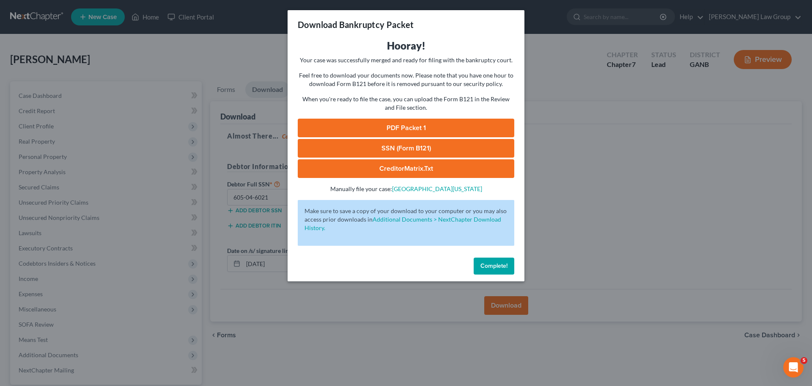
click at [413, 131] on link "PDF Packet 1" at bounding box center [406, 127] width 217 height 19
click at [493, 263] on span "Complete!" at bounding box center [494, 265] width 27 height 7
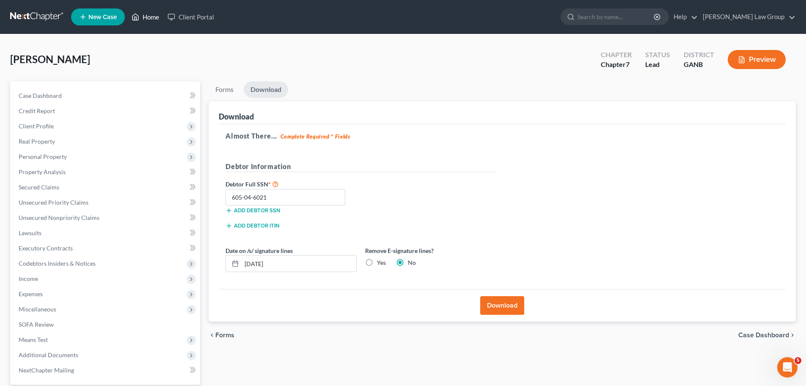
click at [153, 22] on link "Home" at bounding box center [145, 16] width 36 height 15
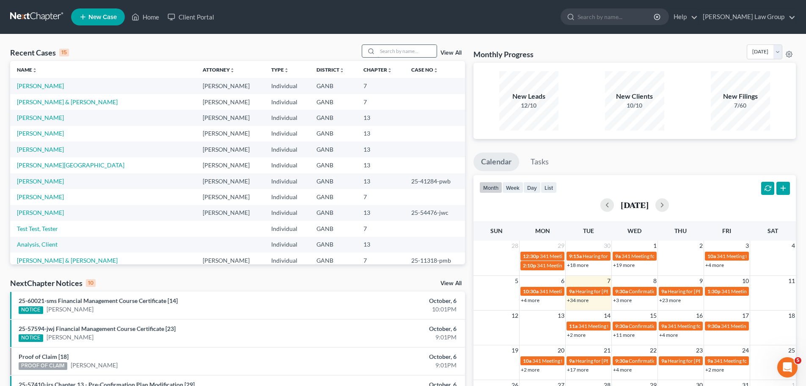
click at [390, 52] on input "search" at bounding box center [406, 51] width 59 height 12
type input "[PERSON_NAME]"
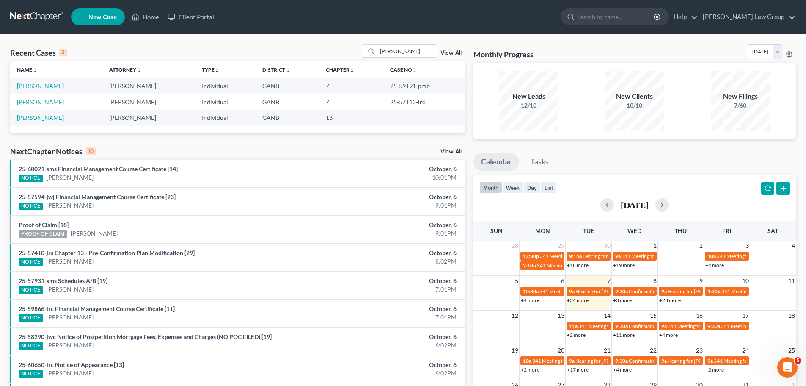
click at [49, 81] on td "[PERSON_NAME]" at bounding box center [56, 86] width 92 height 16
click at [51, 87] on link "[PERSON_NAME]" at bounding box center [40, 85] width 47 height 7
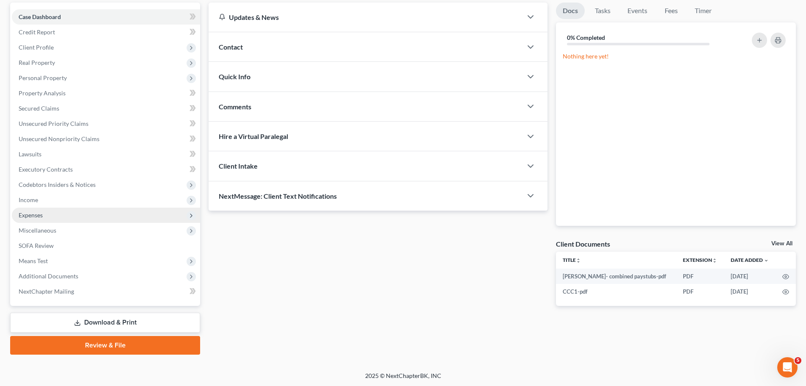
scroll to position [80, 0]
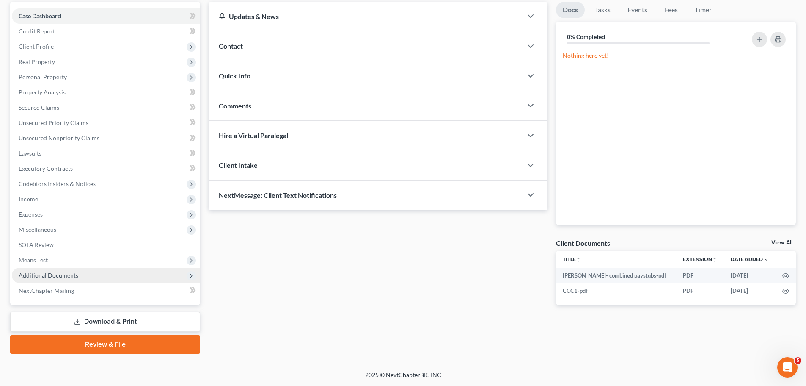
click at [72, 281] on span "Additional Documents" at bounding box center [106, 274] width 188 height 15
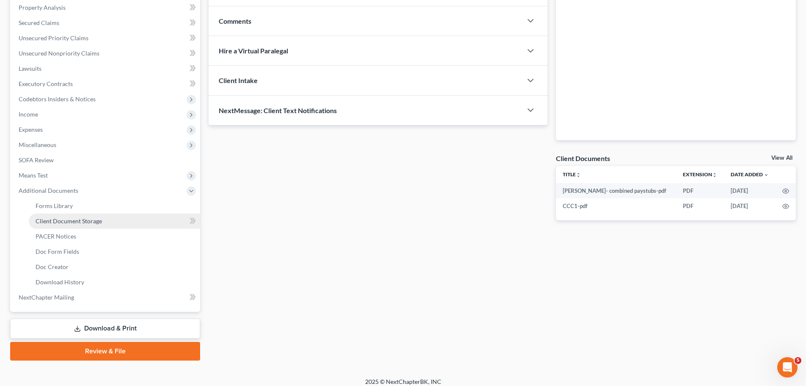
click at [86, 220] on span "Client Document Storage" at bounding box center [69, 220] width 66 height 7
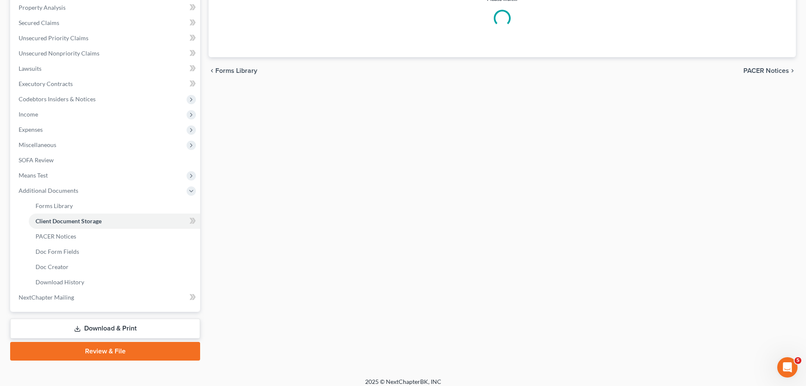
scroll to position [38, 0]
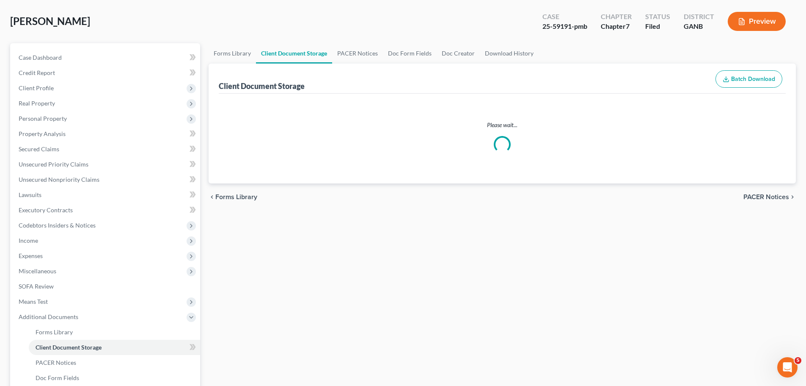
select select "5"
select select "35"
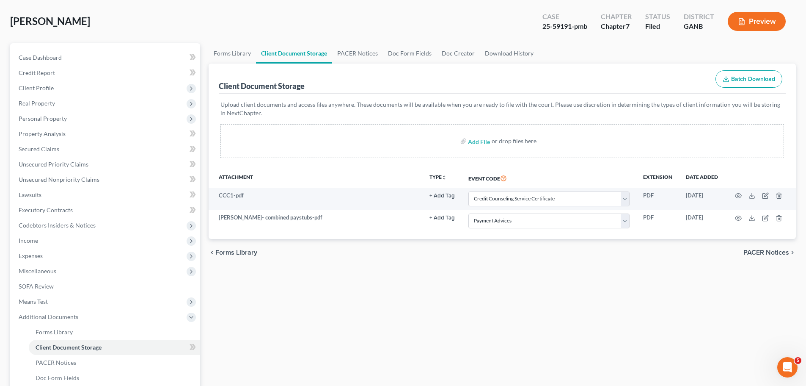
scroll to position [0, 0]
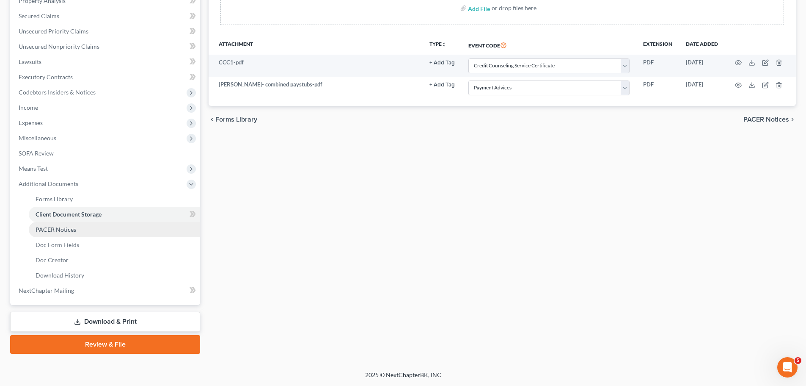
click at [88, 227] on link "PACER Notices" at bounding box center [114, 229] width 171 height 15
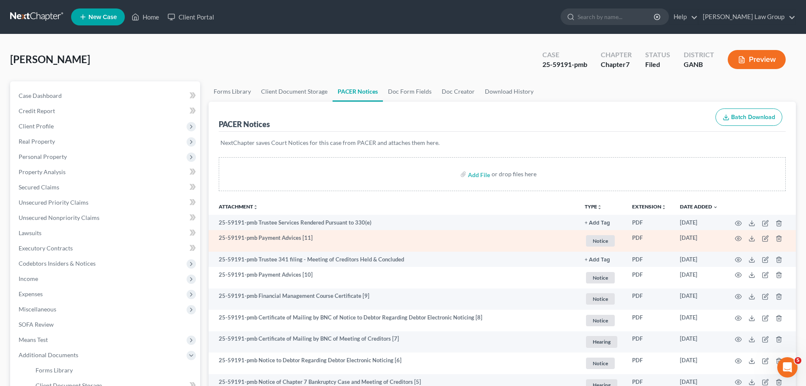
scroll to position [42, 0]
